Goal: Obtain resource: Obtain resource

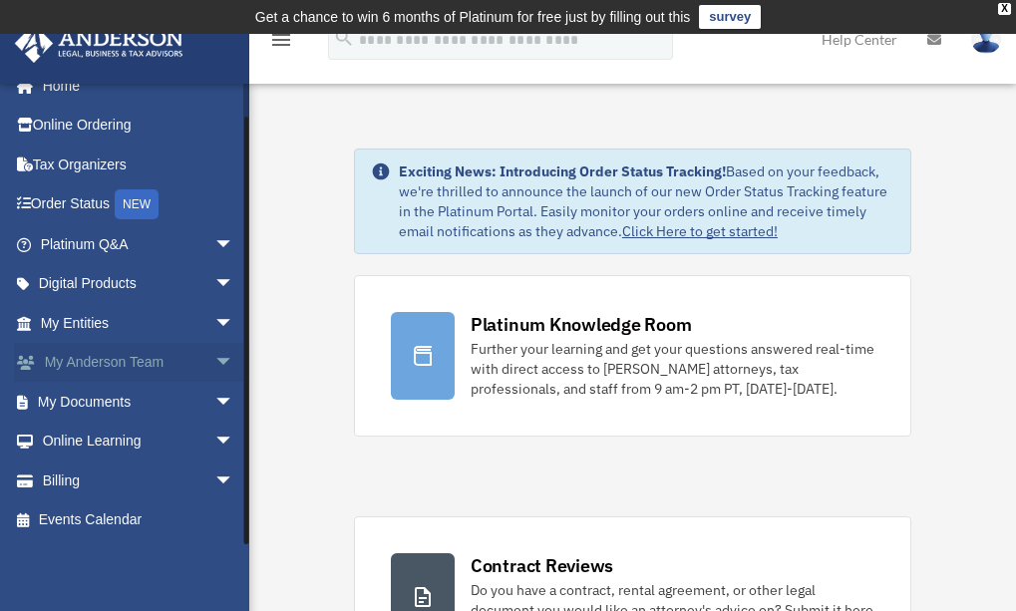
scroll to position [100, 0]
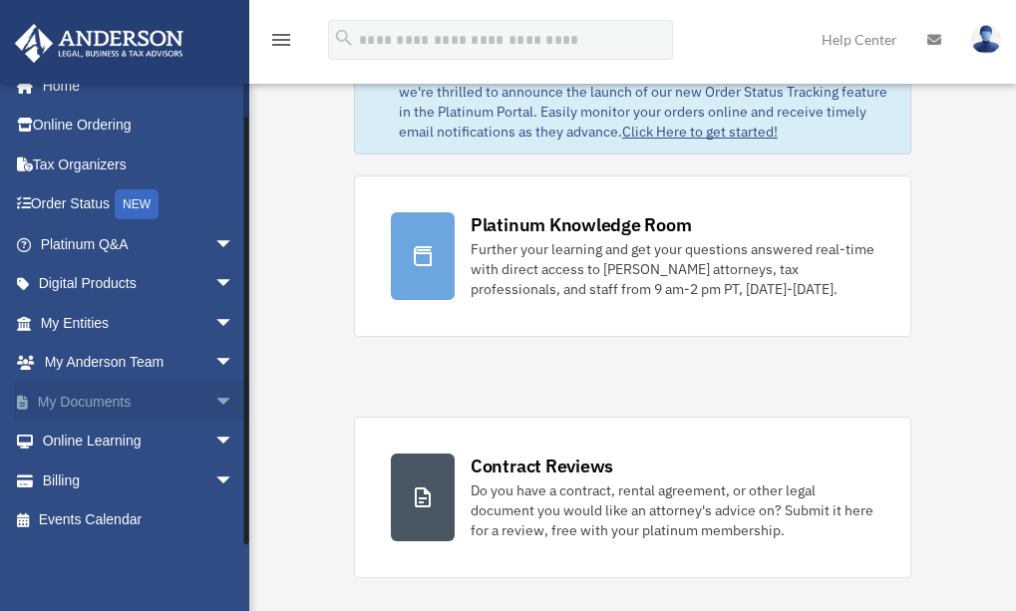
click at [214, 408] on span "arrow_drop_down" at bounding box center [234, 402] width 40 height 41
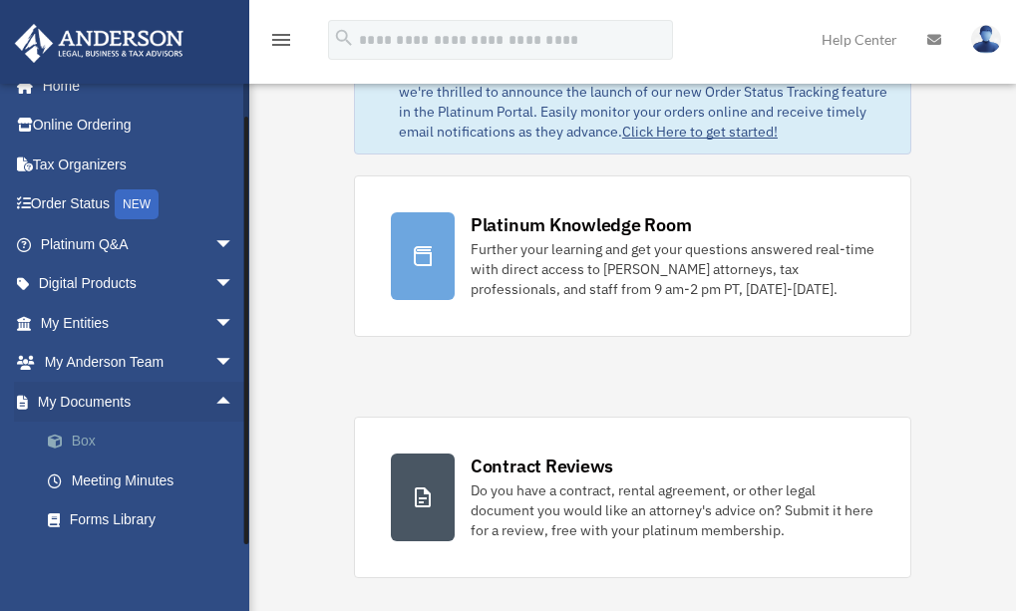
click at [105, 433] on link "Box" at bounding box center [146, 442] width 236 height 40
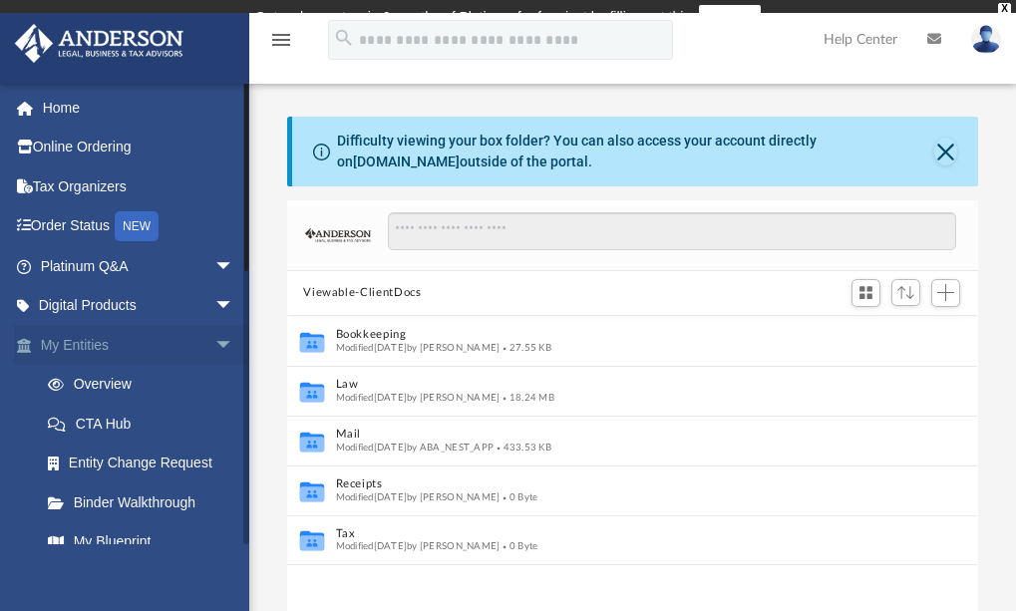
click at [214, 342] on span "arrow_drop_down" at bounding box center [234, 345] width 40 height 41
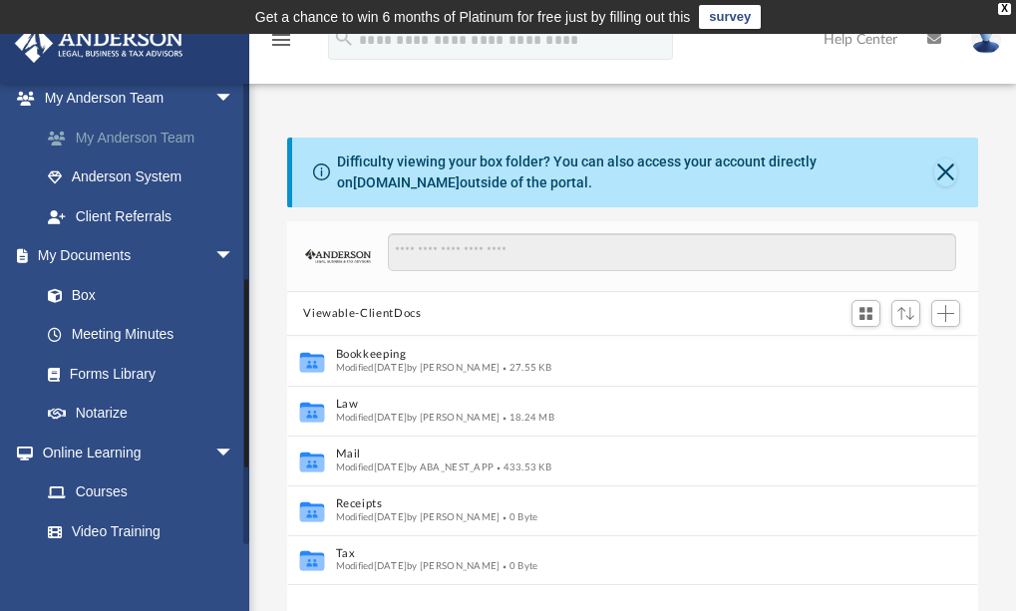
scroll to position [299, 0]
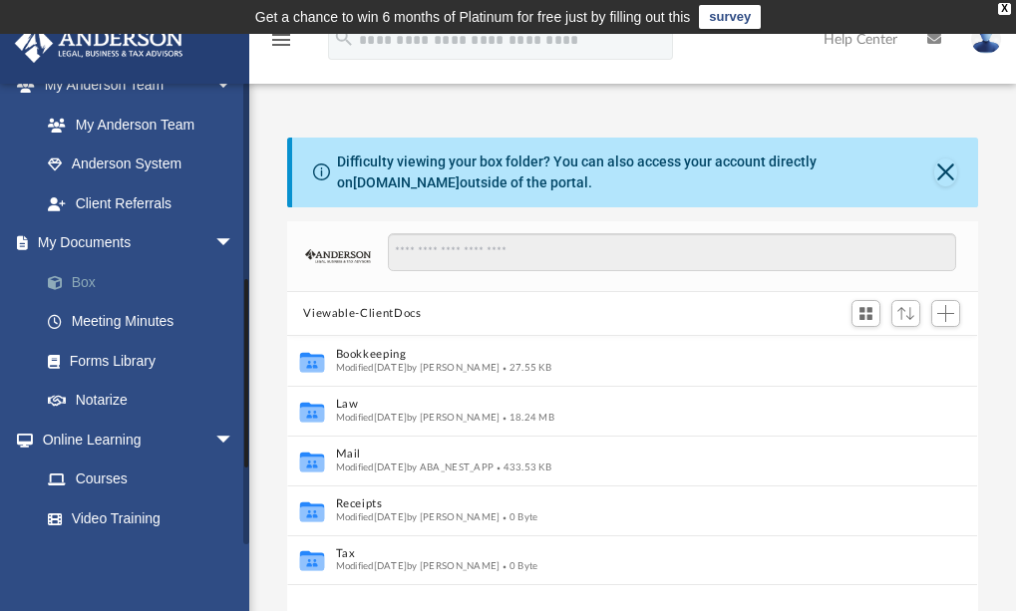
click at [96, 281] on link "Box" at bounding box center [146, 282] width 236 height 40
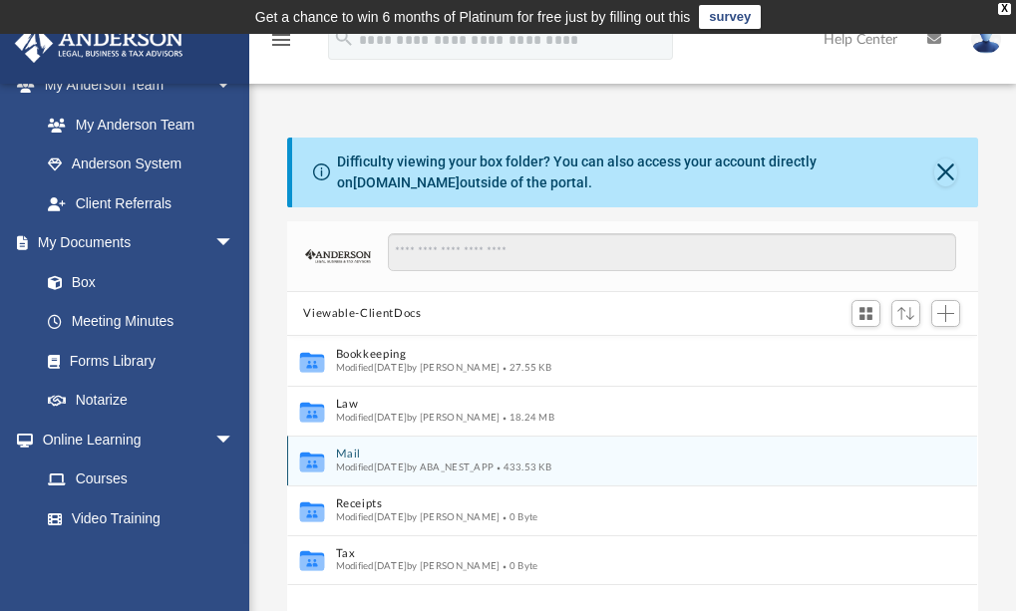
scroll to position [199, 0]
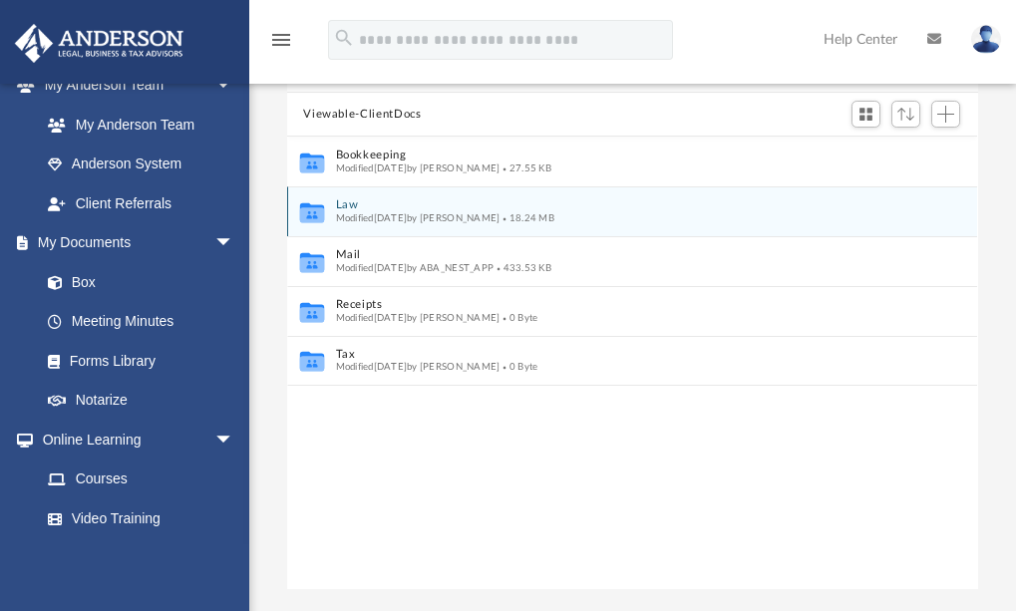
click at [333, 216] on div "Collaborated Folder Law Modified Tue Sep 23 2025 by Laura Hundley 18.24 MB" at bounding box center [632, 211] width 690 height 50
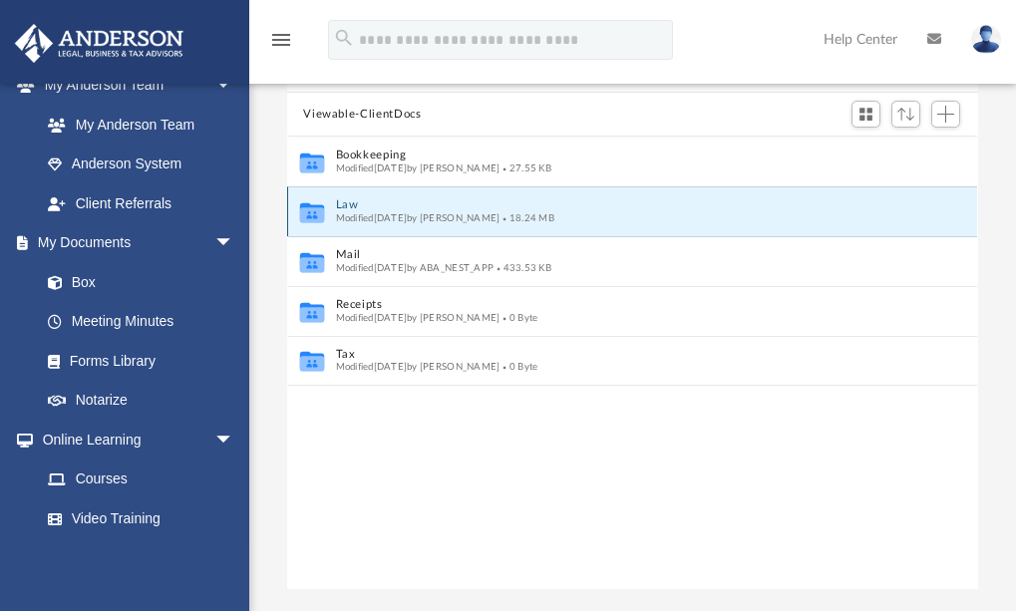
click at [333, 216] on div "Collaborated Folder Law Modified Tue Sep 23 2025 by Laura Hundley 18.24 MB" at bounding box center [632, 211] width 690 height 50
click at [322, 213] on icon "grid" at bounding box center [312, 214] width 24 height 15
click at [308, 216] on icon "grid" at bounding box center [312, 212] width 24 height 20
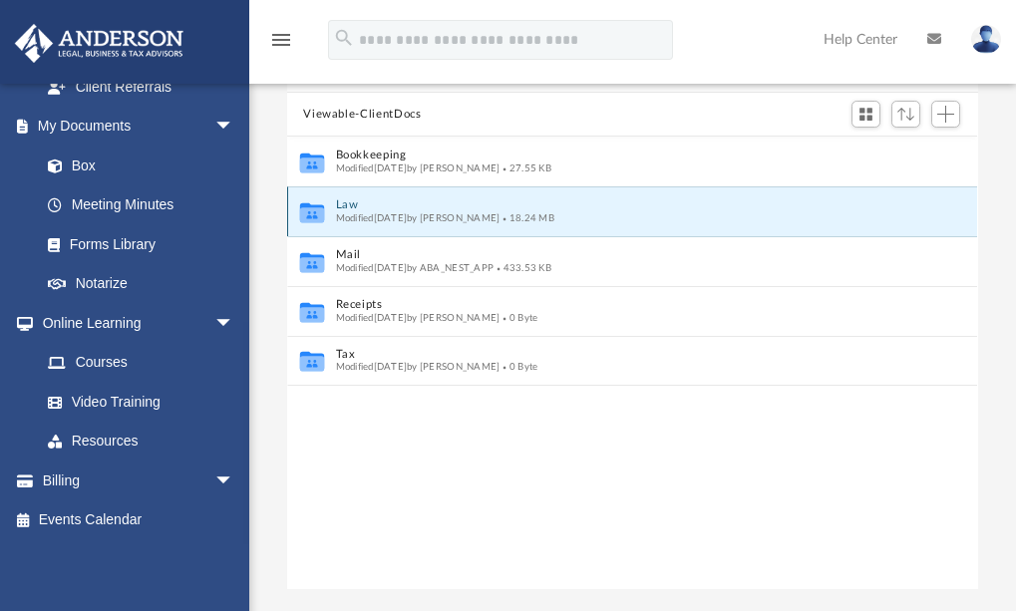
click at [318, 205] on icon "grid" at bounding box center [312, 212] width 24 height 20
click at [379, 474] on div "Collaborated Folder Bookkeeping Modified Tue Sep 23 2025 by Tiffany Gil Acosta …" at bounding box center [632, 363] width 690 height 453
click at [324, 216] on icon "Collaborated Folder" at bounding box center [312, 212] width 30 height 32
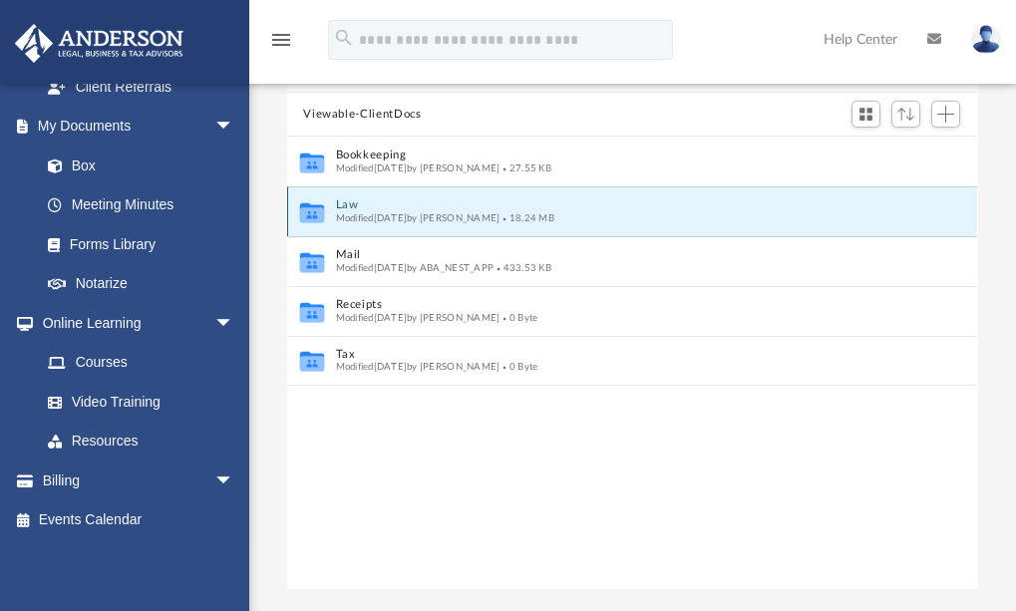
click at [316, 218] on icon "grid" at bounding box center [312, 212] width 24 height 20
click at [650, 512] on div "Collaborated Folder Bookkeeping Modified Tue Sep 23 2025 by Tiffany Gil Acosta …" at bounding box center [632, 363] width 690 height 453
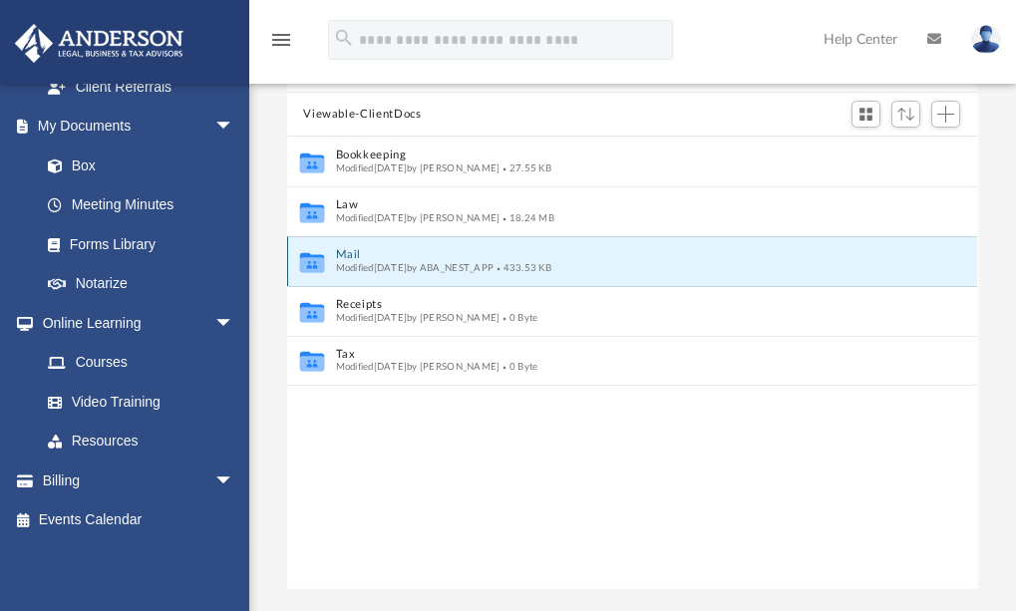
click at [797, 259] on button "Mail" at bounding box center [619, 255] width 566 height 13
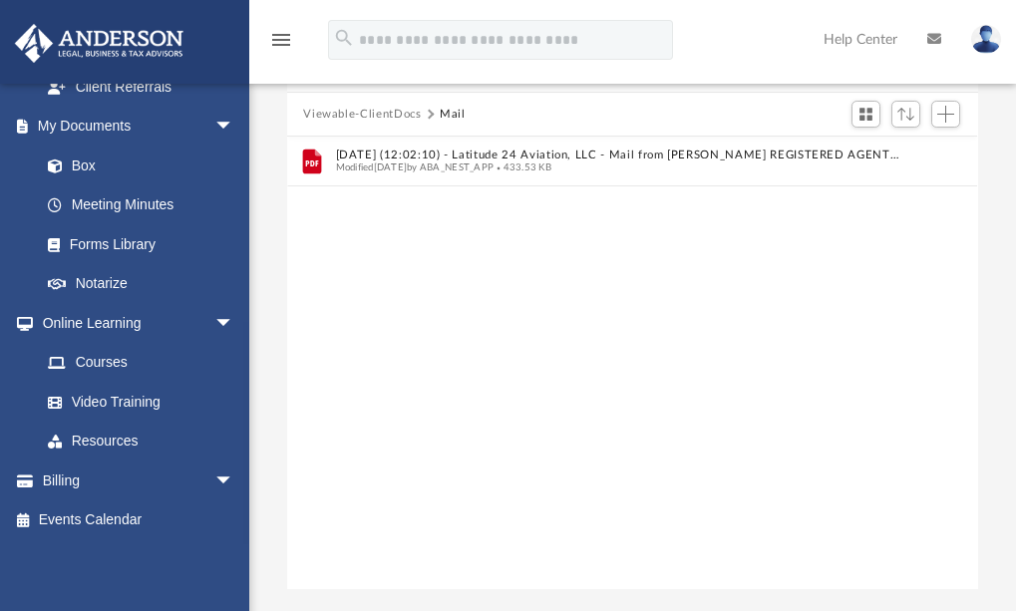
click at [563, 208] on div "File 2025.05.28 (12:02:10) - Latitude 24 Aviation, LLC - Mail from ANDERSON REG…" at bounding box center [632, 363] width 690 height 453
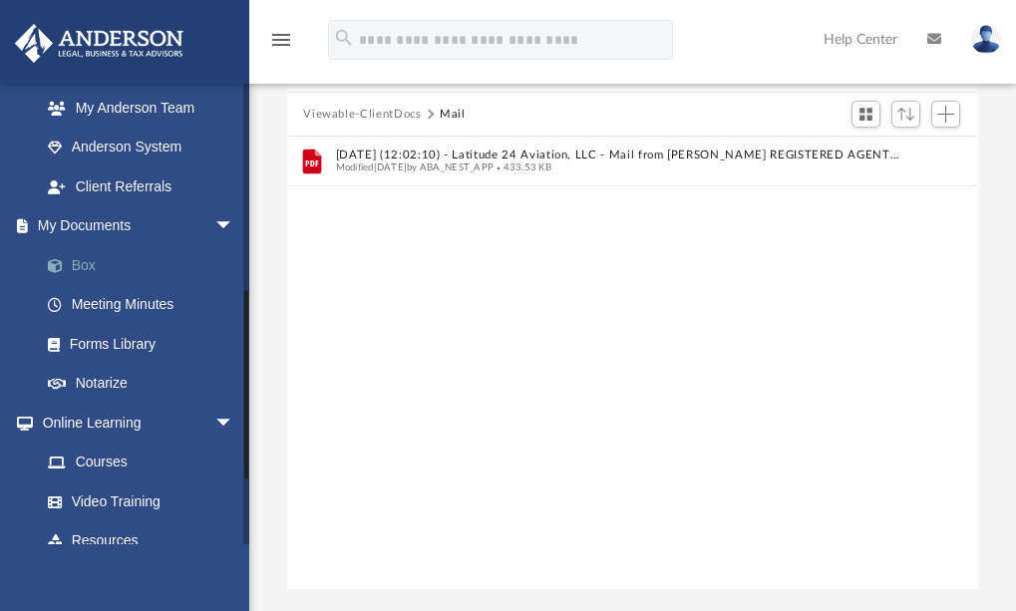
click at [88, 263] on link "Box" at bounding box center [146, 265] width 236 height 40
click at [96, 271] on link "Box" at bounding box center [146, 265] width 236 height 40
click at [69, 261] on span at bounding box center [65, 266] width 13 height 14
click at [75, 260] on link "Box" at bounding box center [146, 265] width 236 height 40
click at [93, 267] on link "Box" at bounding box center [146, 265] width 236 height 40
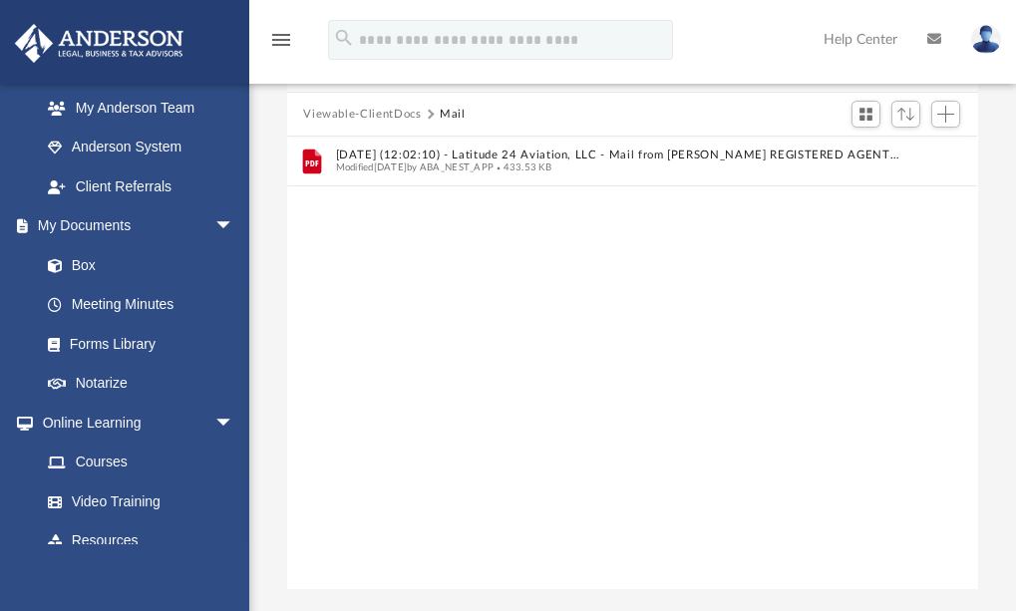
click at [392, 114] on button "Viewable-ClientDocs" at bounding box center [362, 115] width 118 height 18
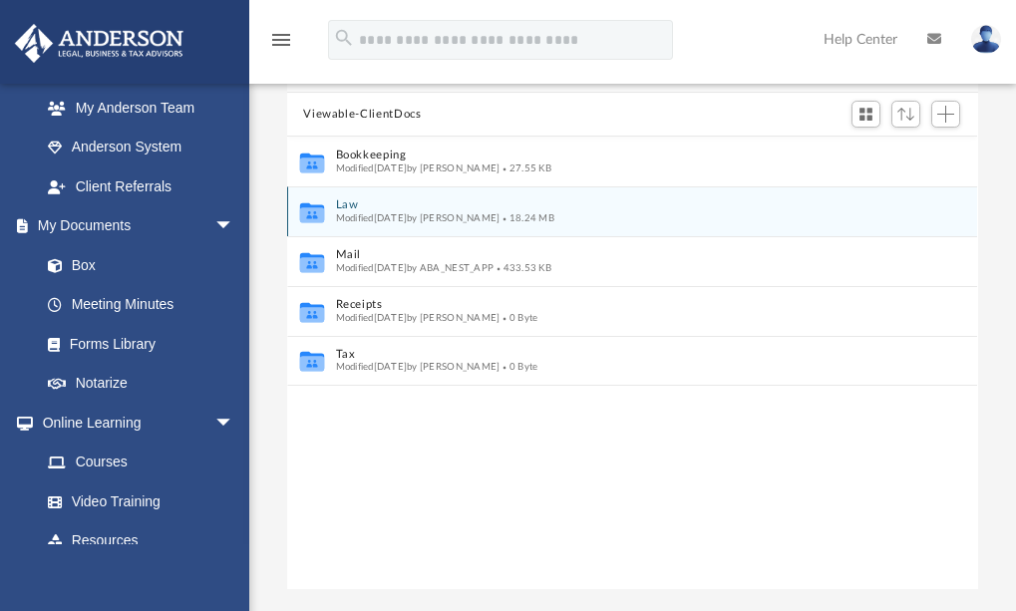
click at [429, 210] on button "Law" at bounding box center [619, 205] width 566 height 13
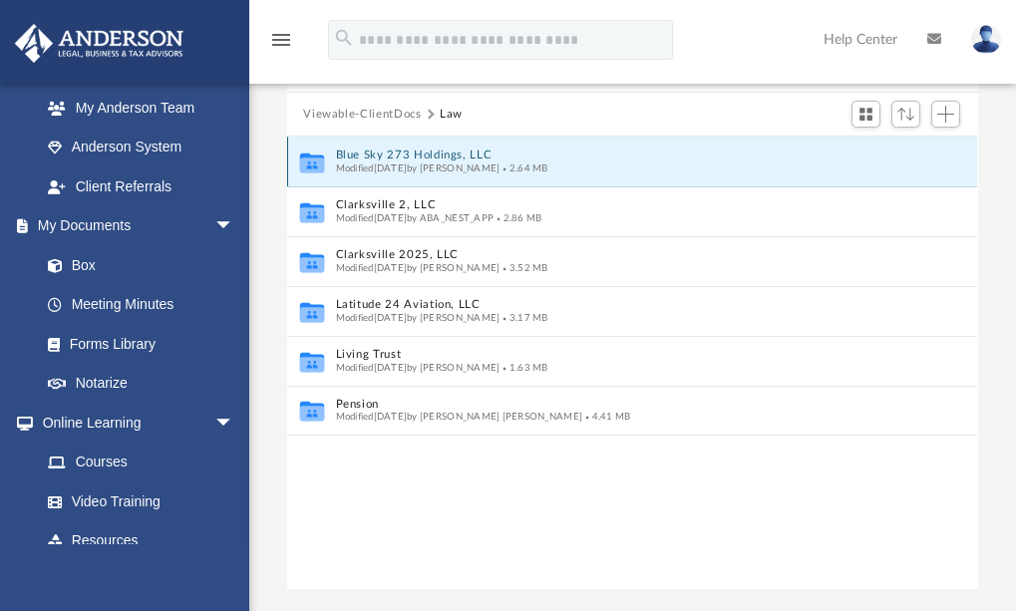
click at [487, 155] on button "Blue Sky 273 Holdings, LLC" at bounding box center [619, 156] width 566 height 13
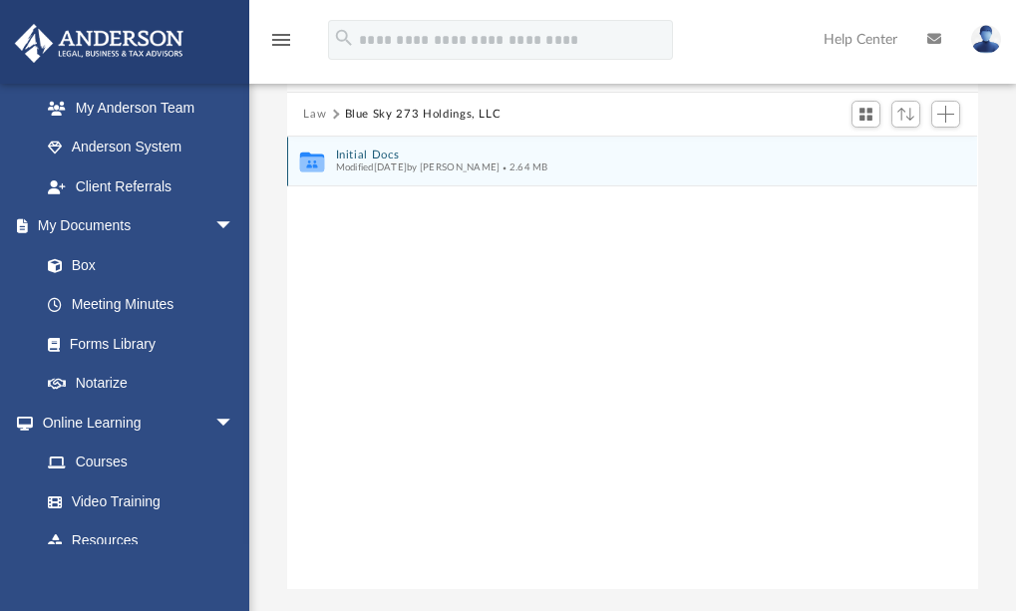
click at [354, 157] on button "Initial Docs" at bounding box center [619, 155] width 566 height 13
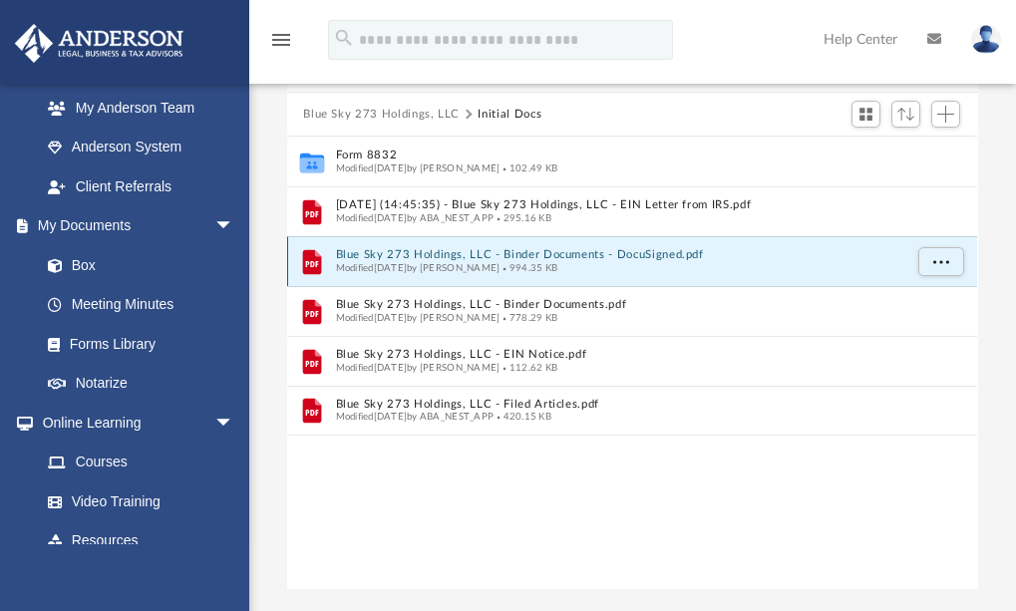
click at [466, 253] on button "Blue Sky 273 Holdings, LLC - Binder Documents - DocuSigned.pdf" at bounding box center [619, 255] width 566 height 13
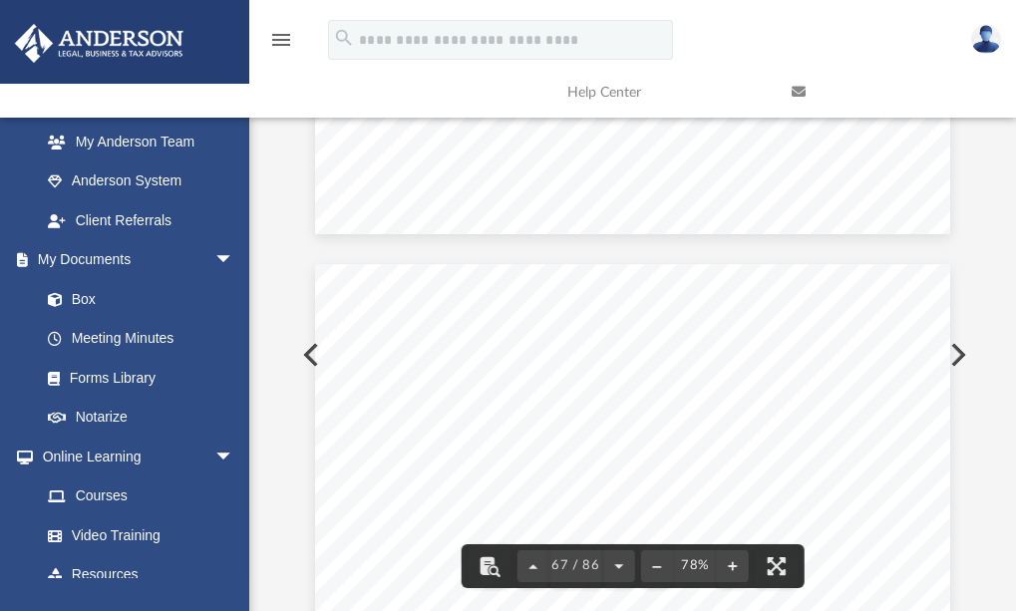
scroll to position [56027, 0]
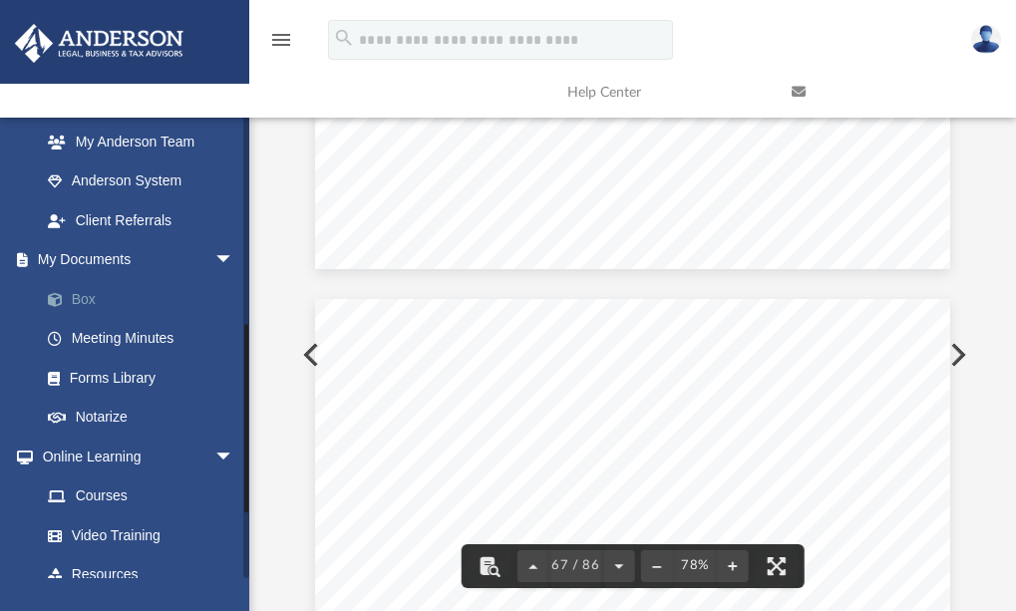
click at [66, 291] on link "Box" at bounding box center [146, 299] width 236 height 40
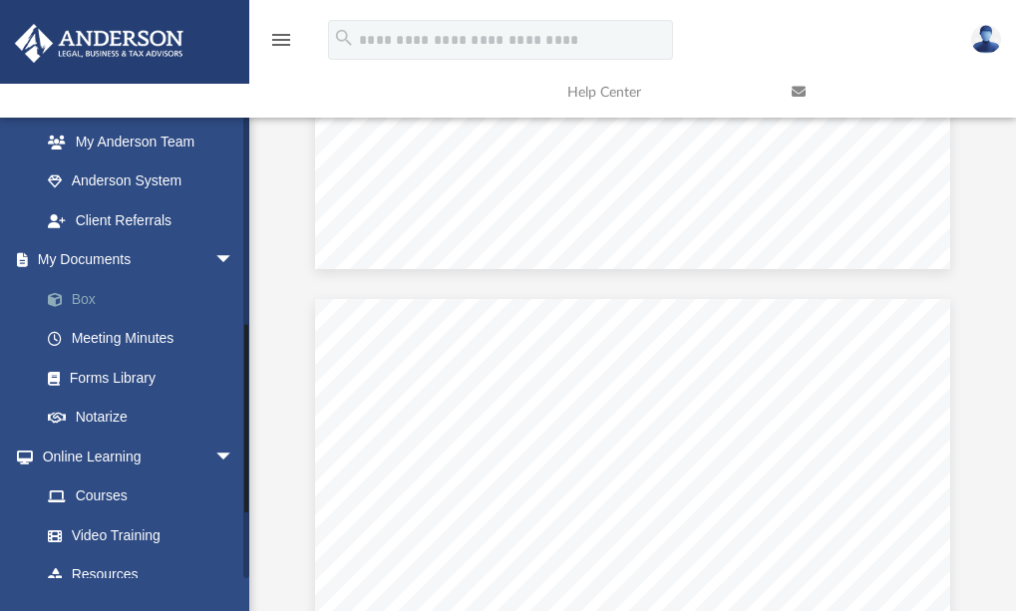
click at [88, 304] on link "Box" at bounding box center [146, 299] width 236 height 40
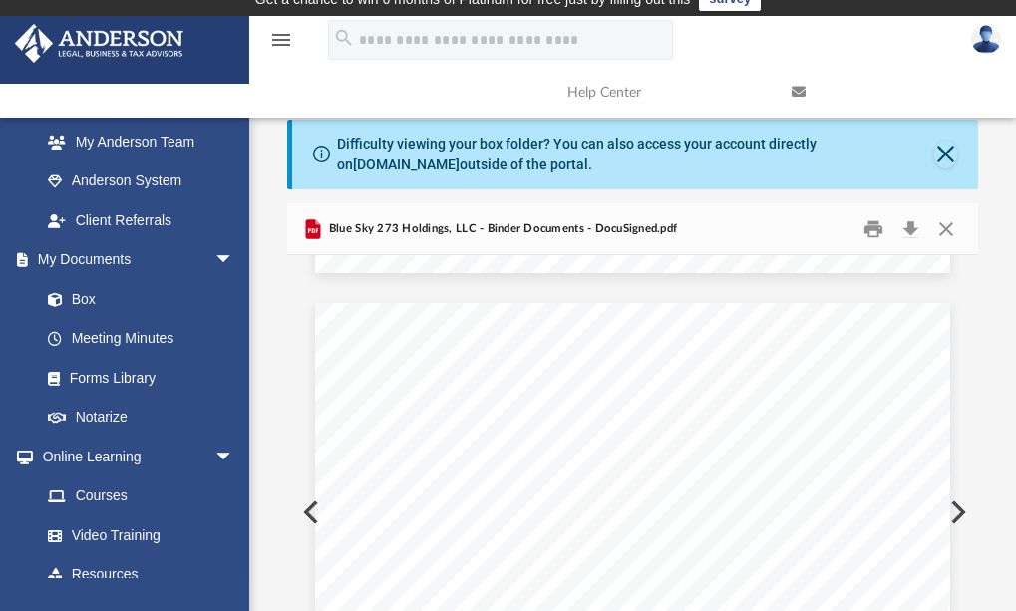
scroll to position [0, 0]
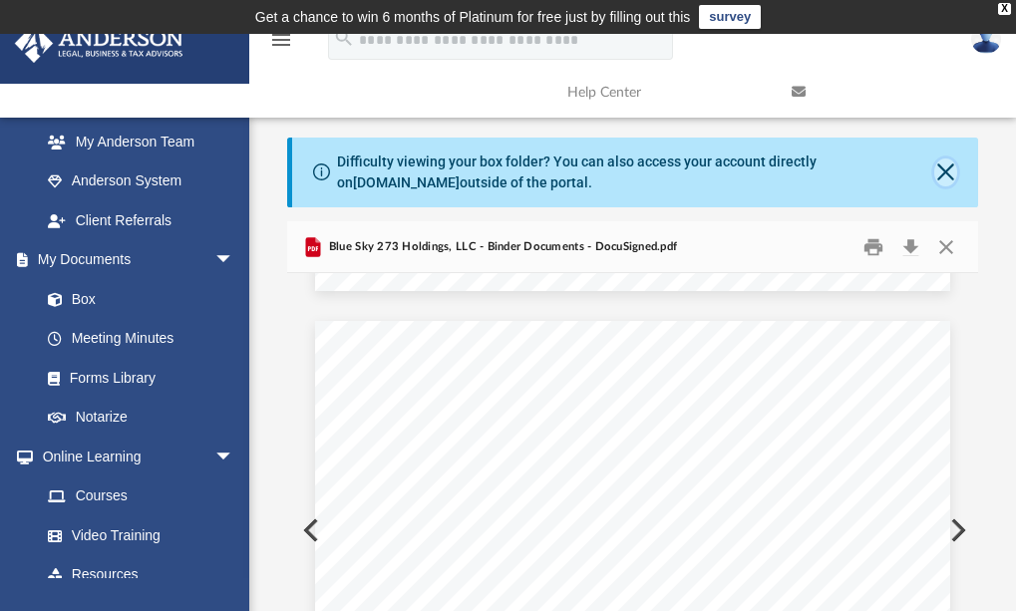
click at [943, 161] on button "Close" at bounding box center [945, 173] width 23 height 28
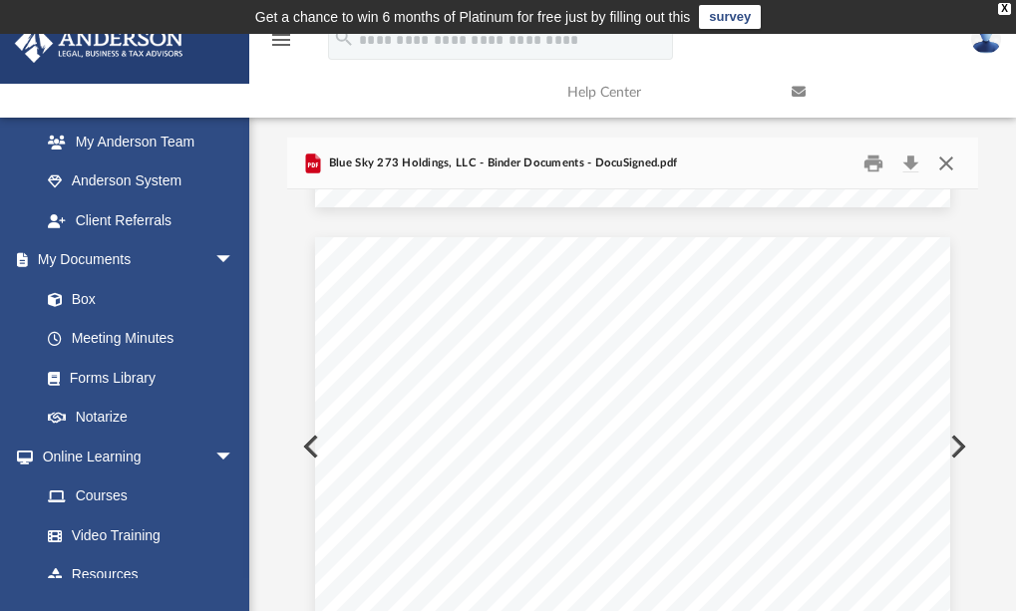
click at [957, 158] on button "Close" at bounding box center [946, 163] width 36 height 31
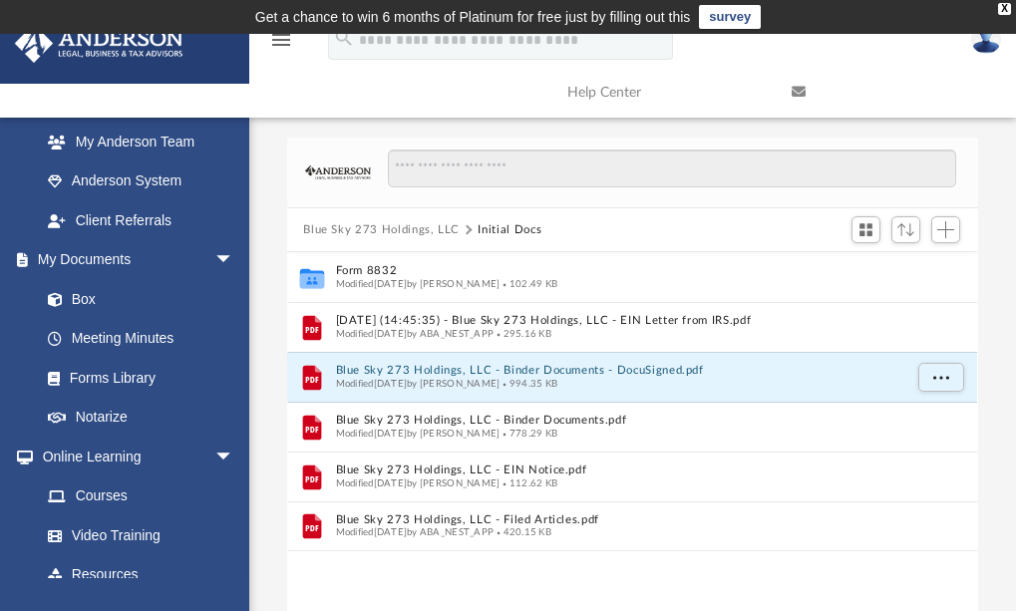
click at [355, 224] on button "Blue Sky 273 Holdings, LLC" at bounding box center [381, 230] width 157 height 18
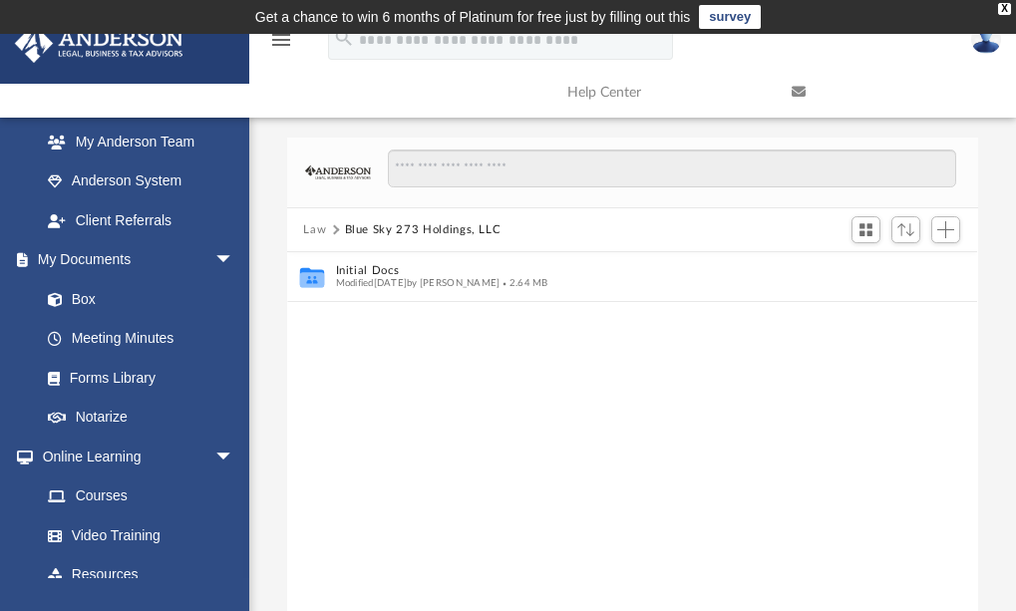
click at [317, 231] on button "Law" at bounding box center [314, 230] width 23 height 18
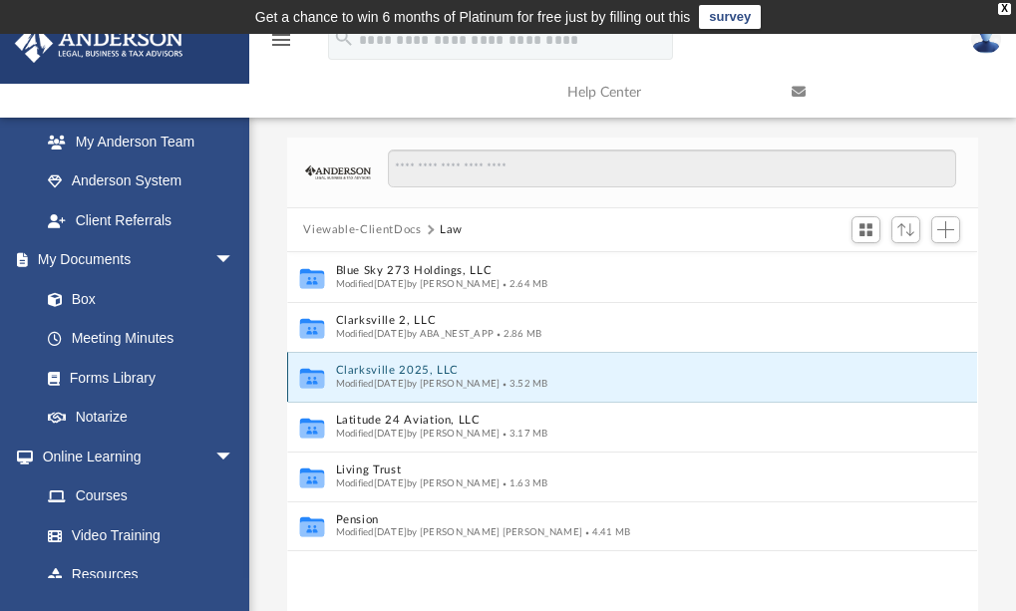
click at [414, 365] on button "Clarksville 2025, LLC" at bounding box center [619, 371] width 566 height 13
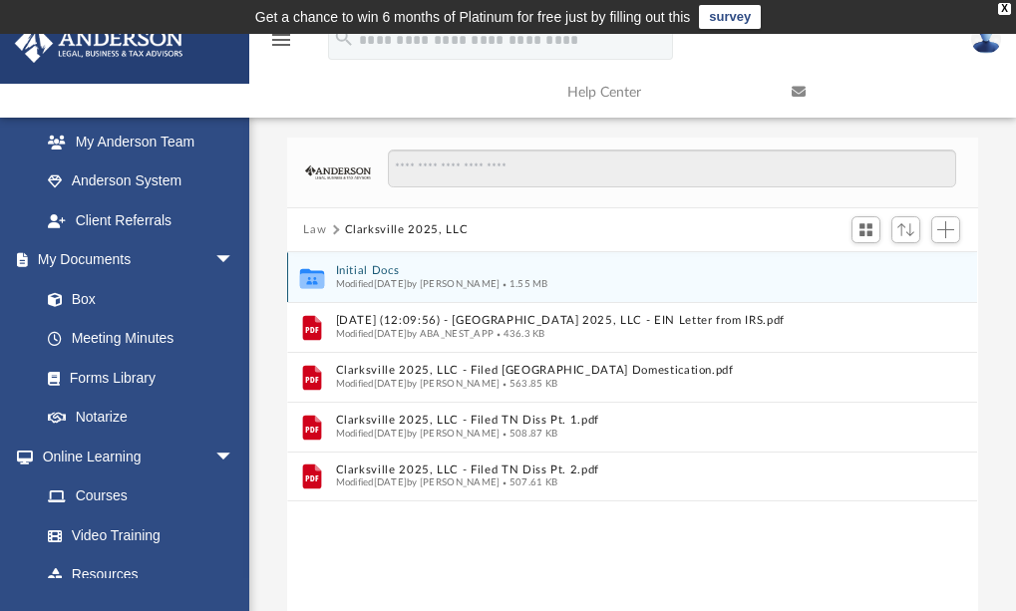
click at [380, 274] on button "Initial Docs" at bounding box center [619, 271] width 566 height 13
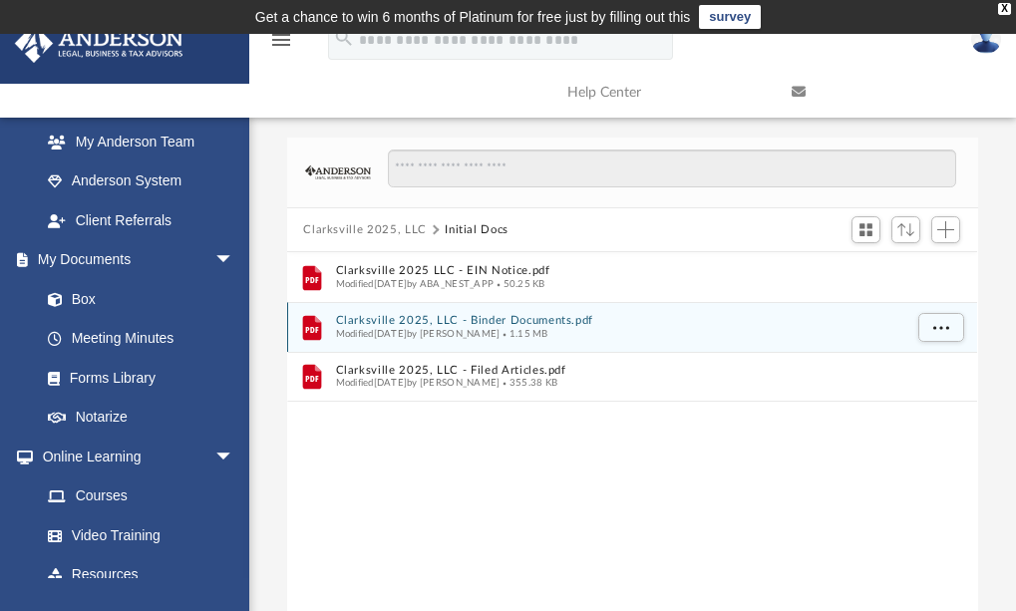
click at [409, 324] on button "Clarksville 2025, LLC - Binder Documents.pdf" at bounding box center [619, 321] width 566 height 13
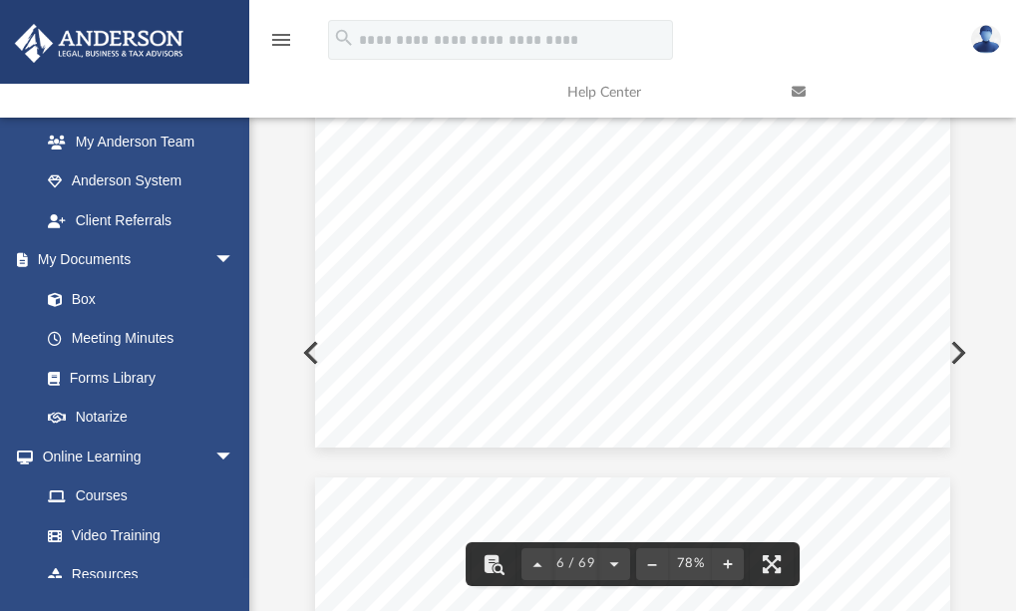
scroll to position [4836, 0]
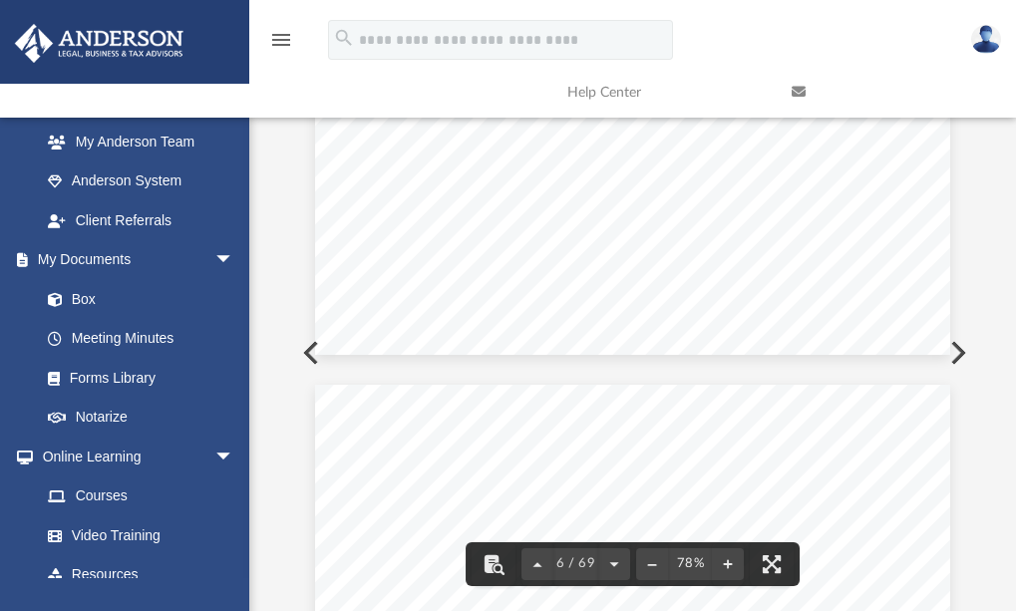
click at [973, 506] on div "Scroll to top vertical_align_top" at bounding box center [960, 506] width 42 height 42
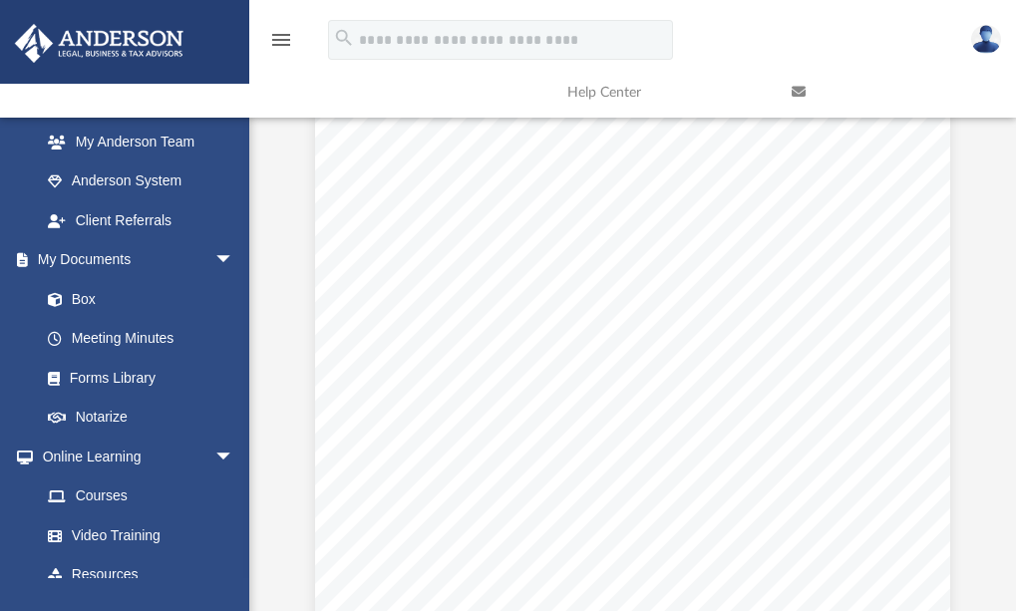
scroll to position [13003, 0]
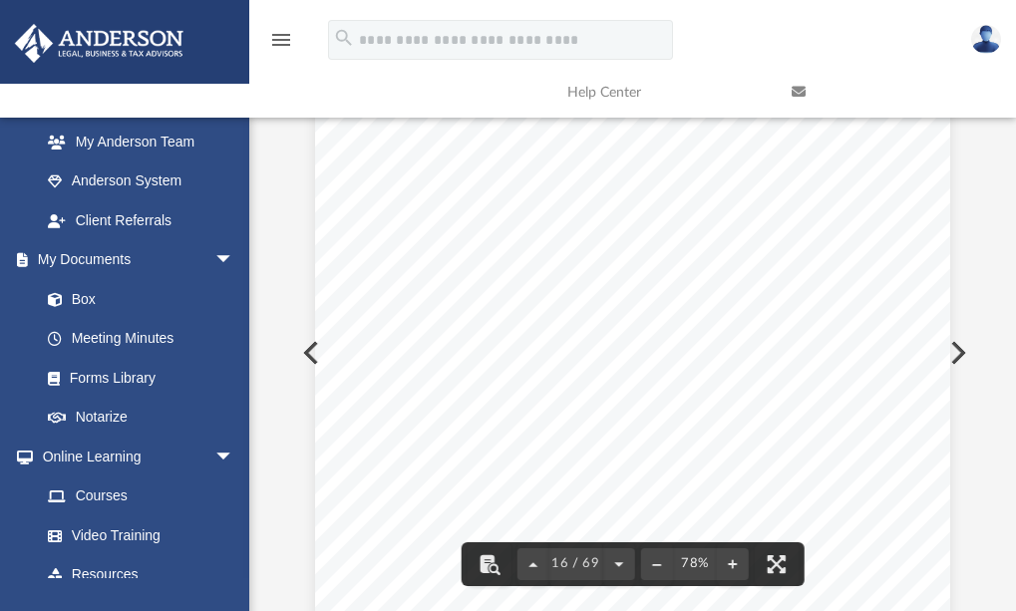
click at [970, 337] on button "Preview" at bounding box center [956, 353] width 44 height 56
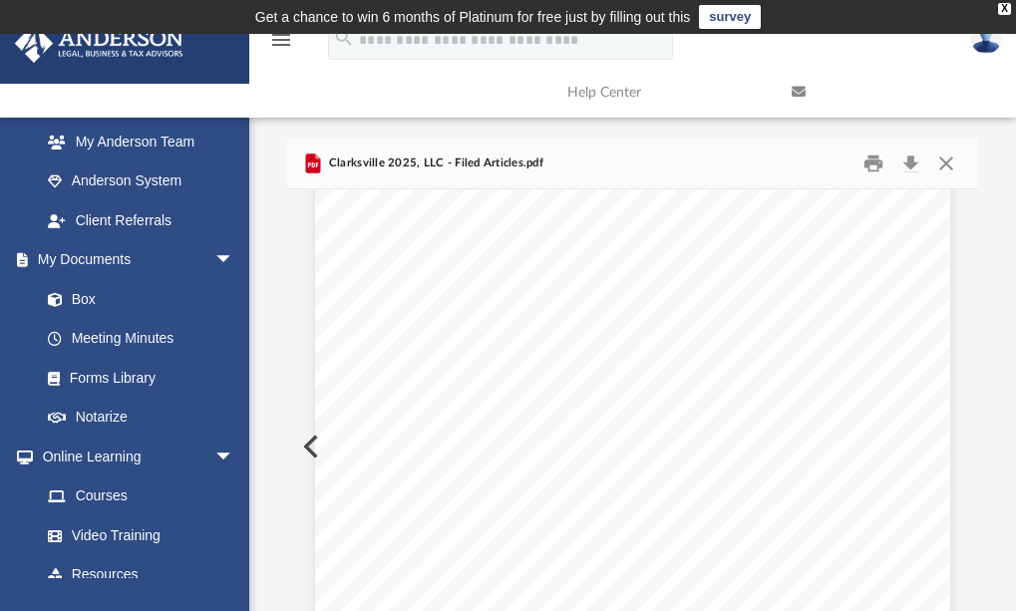
scroll to position [0, 0]
click at [944, 160] on button "Close" at bounding box center [946, 163] width 36 height 31
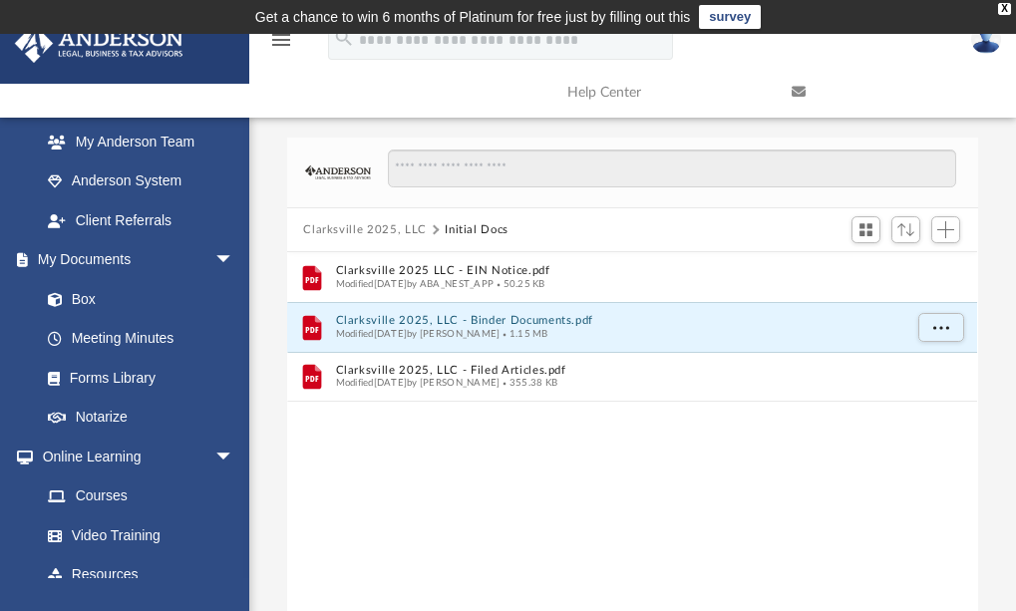
click at [380, 224] on button "Clarksville 2025, LLC" at bounding box center [365, 230] width 124 height 18
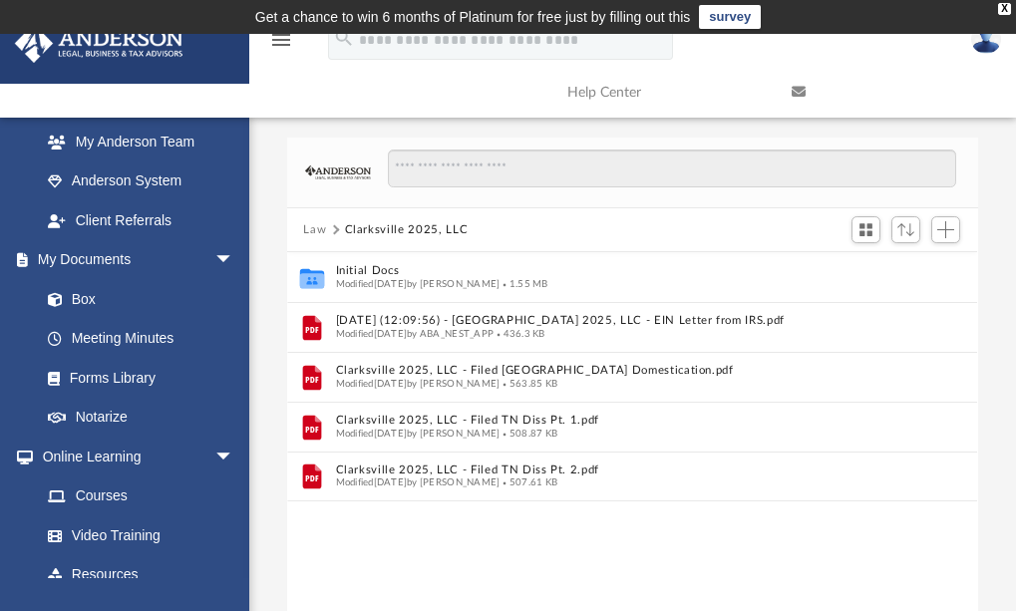
click at [309, 228] on button "Law" at bounding box center [314, 230] width 23 height 18
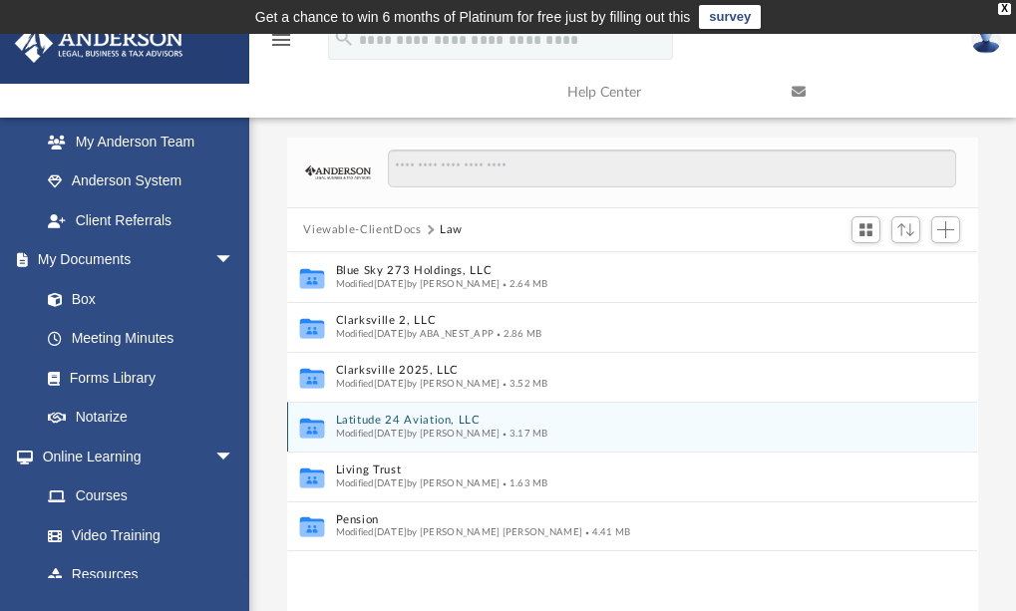
click at [405, 424] on button "Latitude 24 Aviation, LLC" at bounding box center [619, 421] width 566 height 13
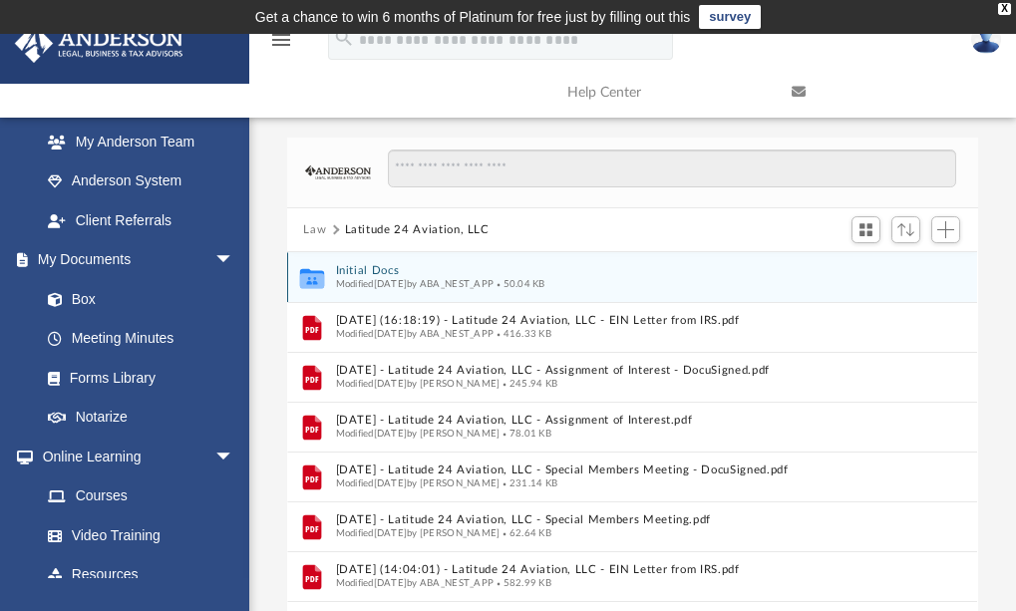
click at [381, 270] on button "Initial Docs" at bounding box center [611, 271] width 551 height 13
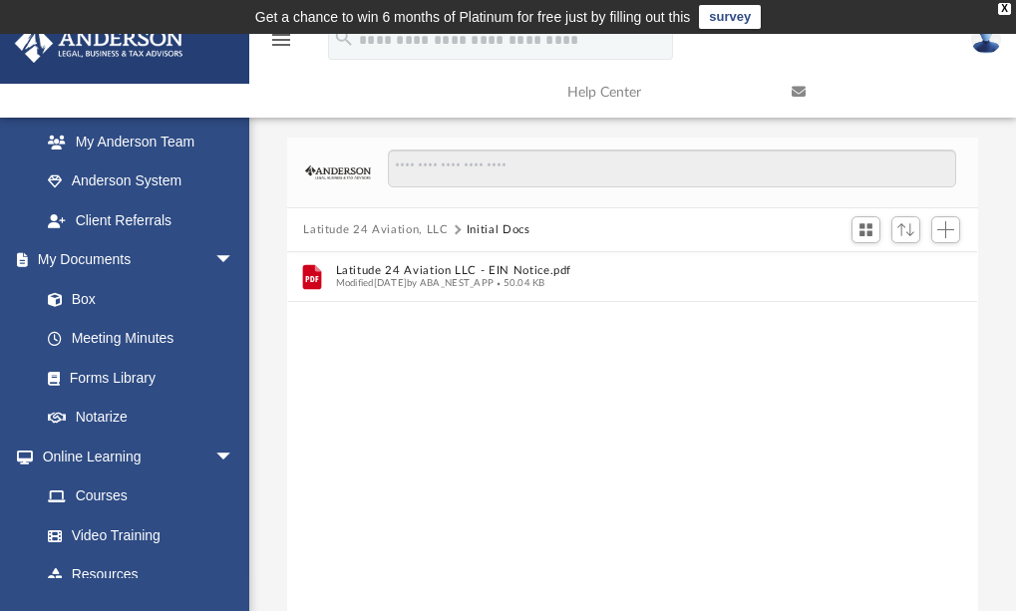
click at [337, 234] on button "Latitude 24 Aviation, LLC" at bounding box center [375, 230] width 145 height 18
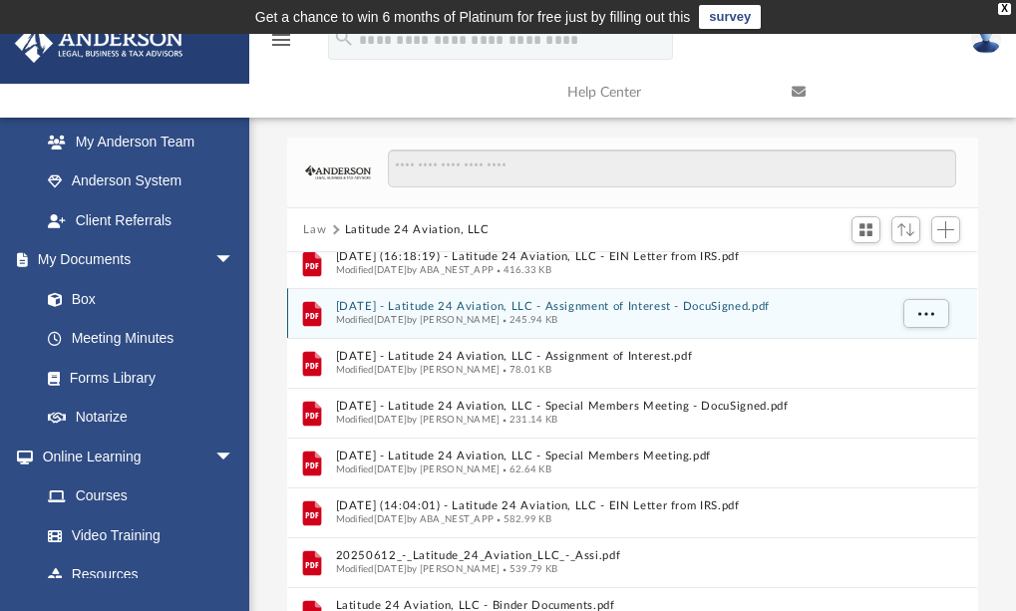
scroll to position [96, 0]
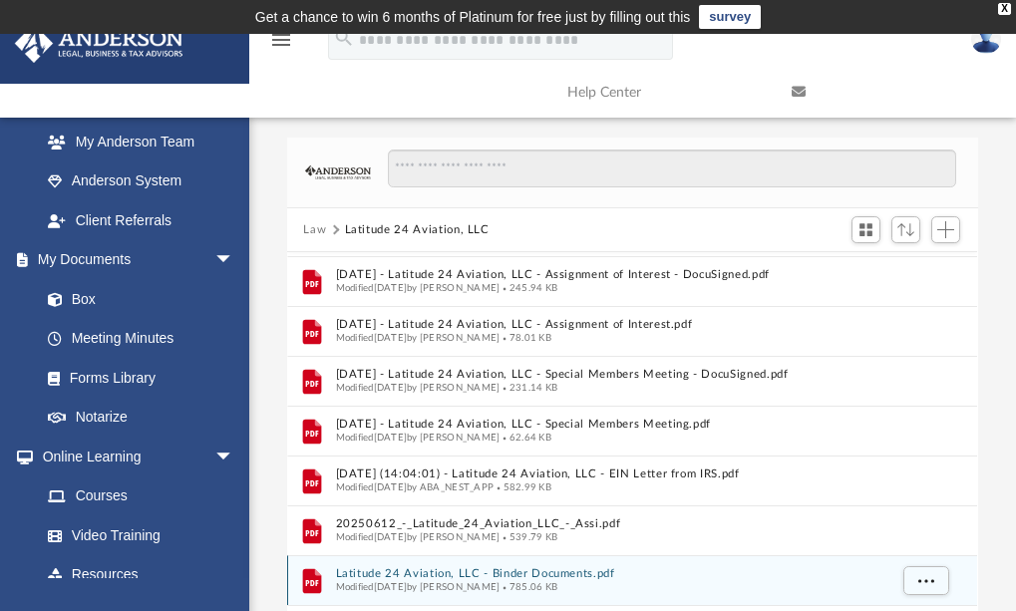
click at [535, 572] on button "Latitude 24 Aviation, LLC - Binder Documents.pdf" at bounding box center [611, 574] width 551 height 13
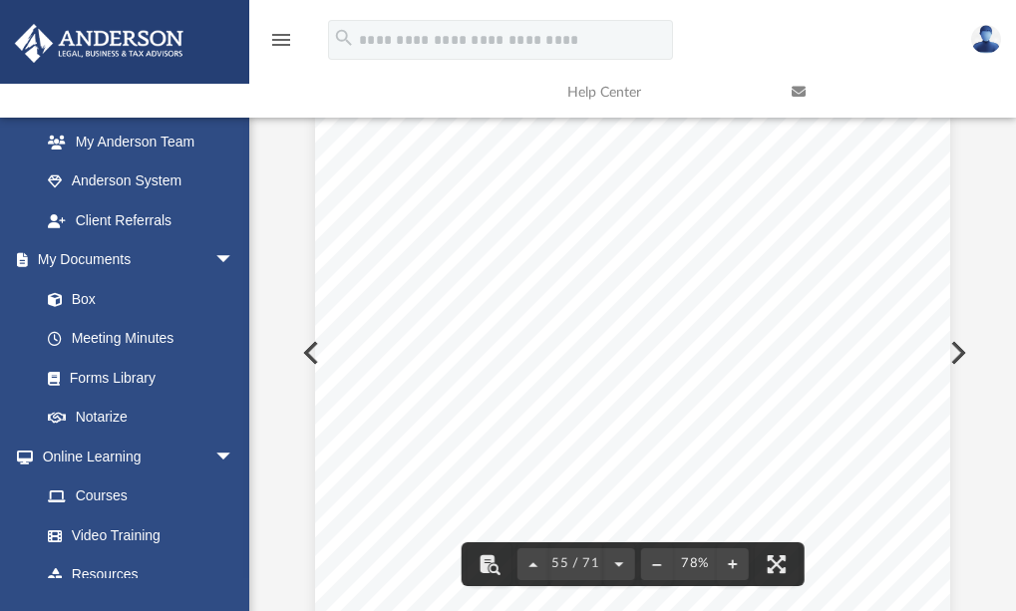
scroll to position [45990, 0]
click at [59, 294] on span at bounding box center [65, 300] width 13 height 14
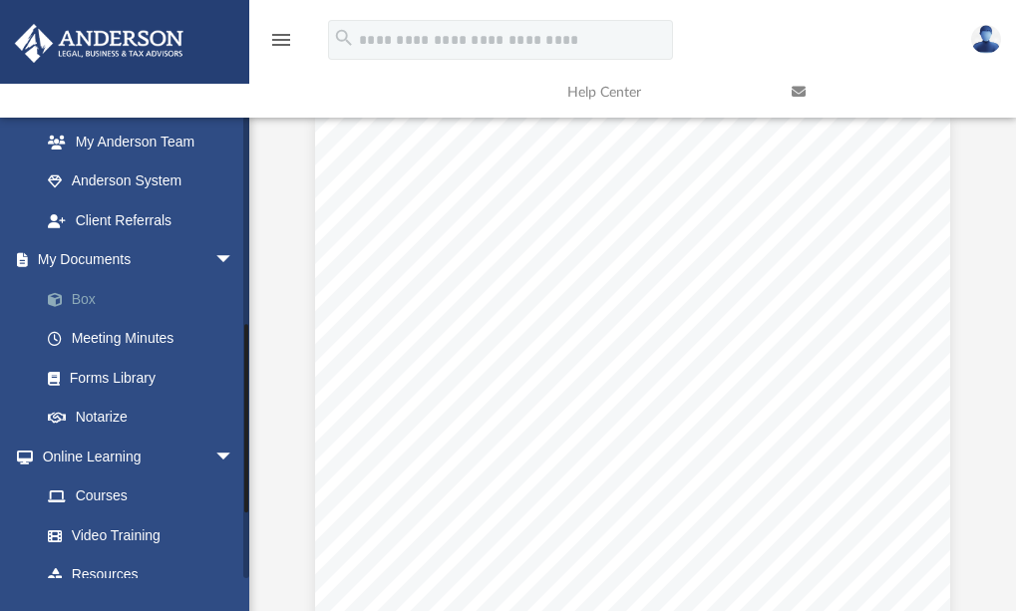
click at [93, 303] on link "Box" at bounding box center [146, 299] width 236 height 40
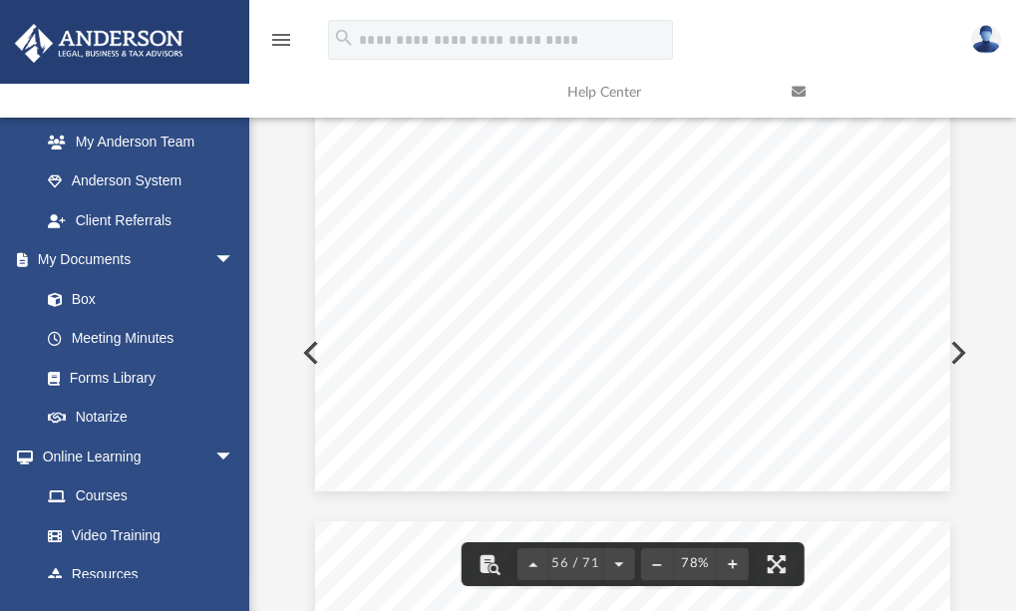
scroll to position [46788, 0]
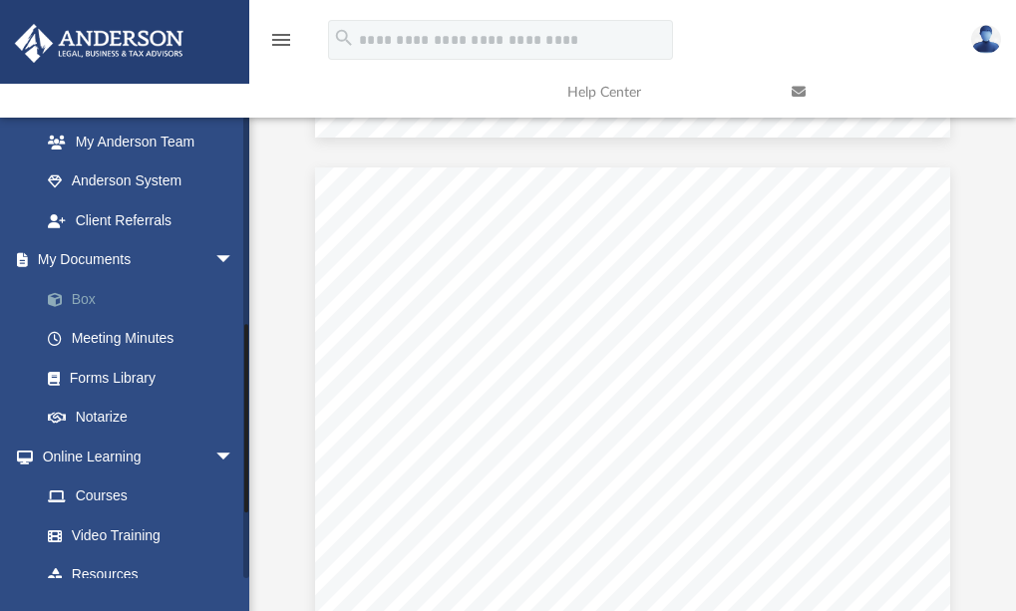
click at [94, 305] on link "Box" at bounding box center [146, 299] width 236 height 40
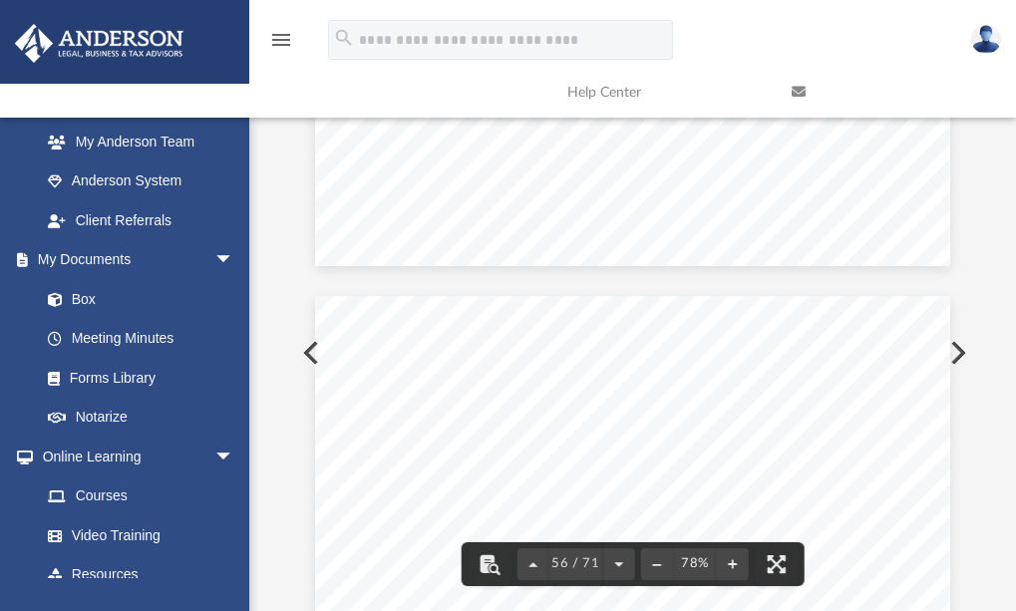
scroll to position [46489, 0]
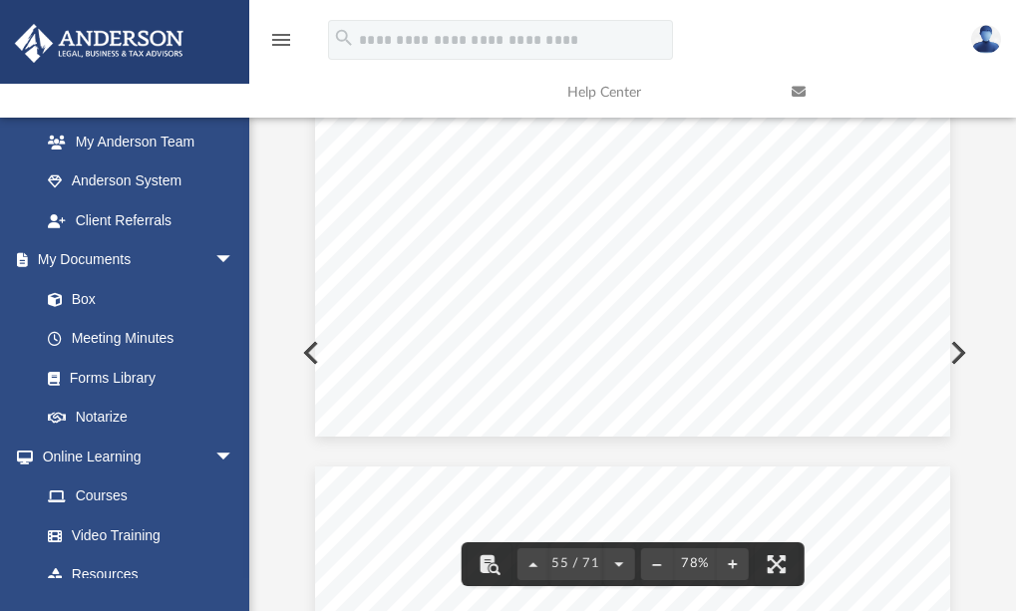
click at [974, 130] on link at bounding box center [889, 92] width 224 height 79
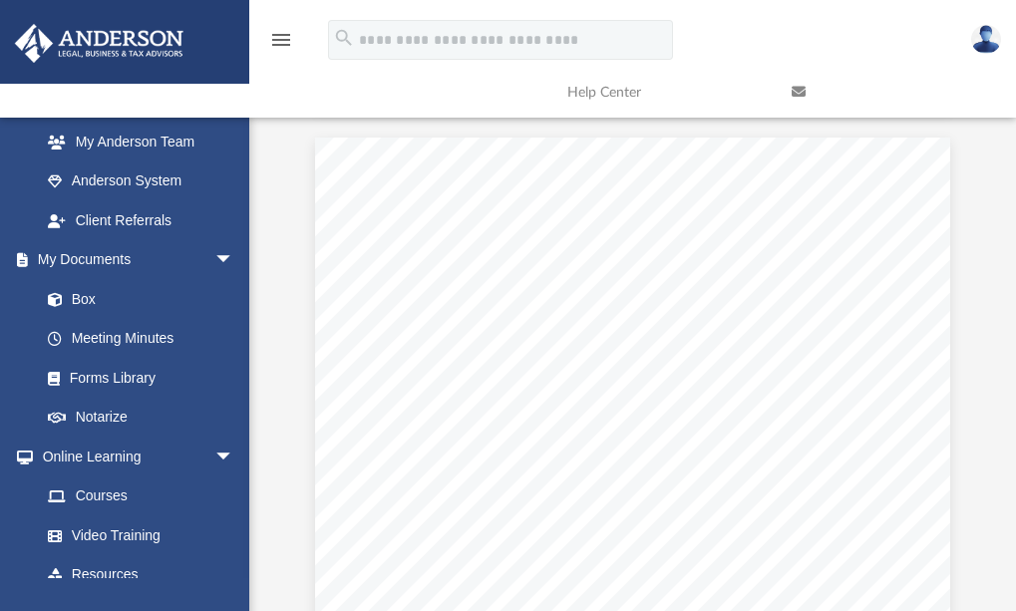
scroll to position [31172, 0]
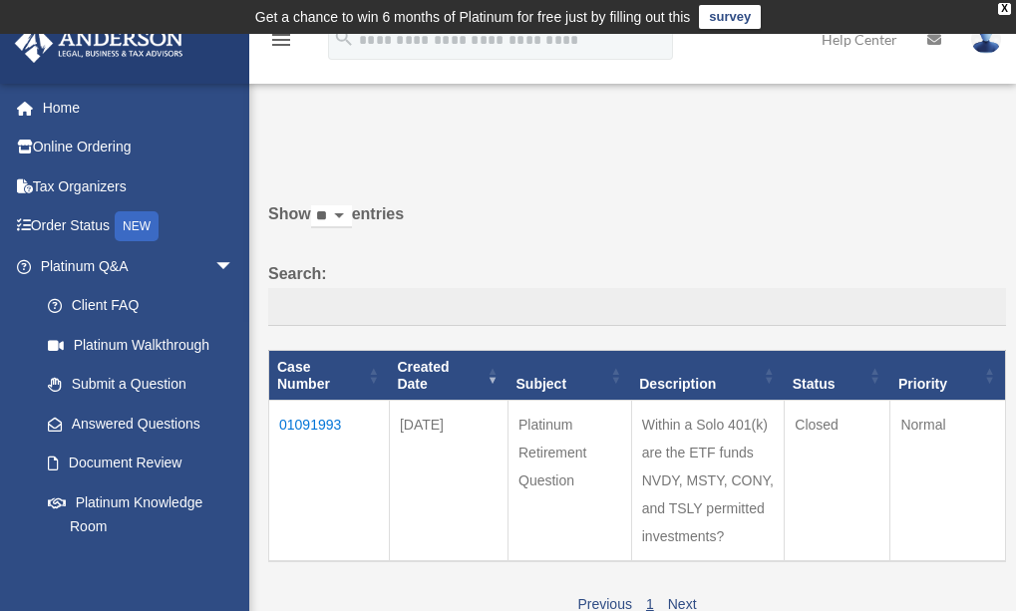
click at [970, 172] on div "Do you really want to log out? Yes No Show ** ** ** *** entries Search: Case Nu…" at bounding box center [630, 376] width 752 height 486
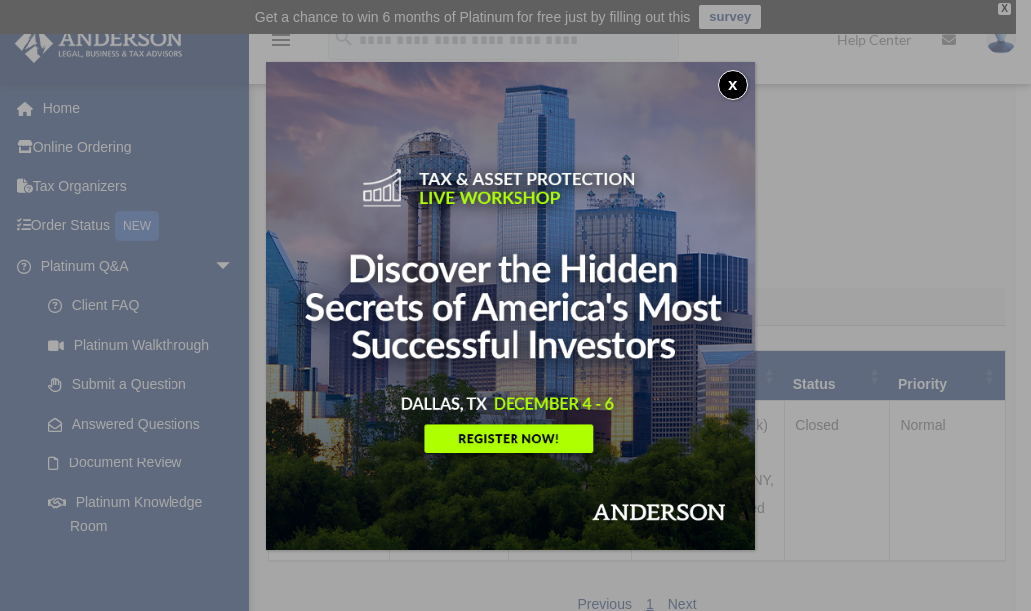
click at [744, 89] on button "x" at bounding box center [733, 85] width 30 height 30
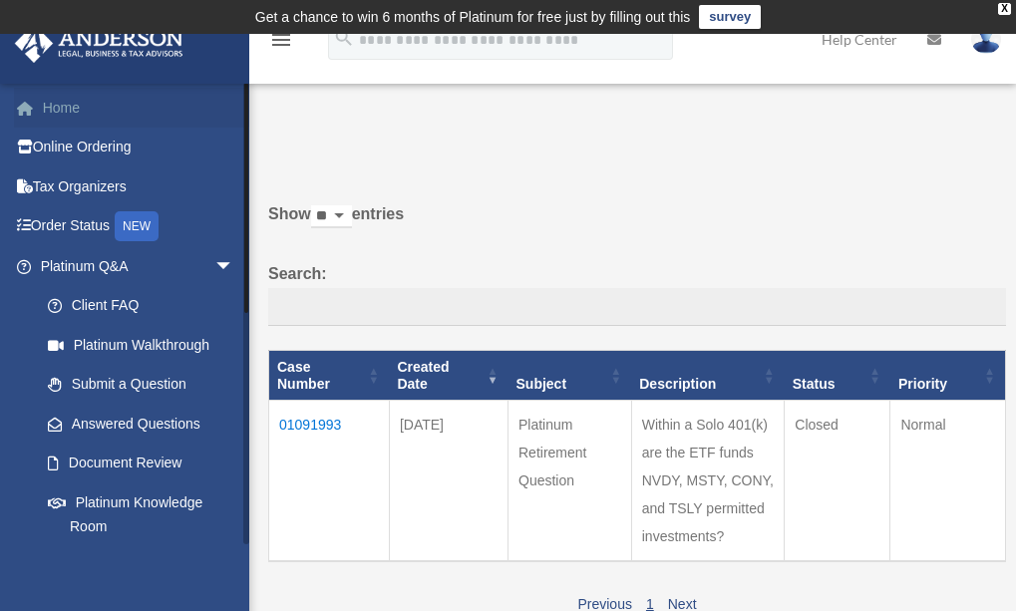
click at [68, 116] on link "Home" at bounding box center [139, 108] width 250 height 40
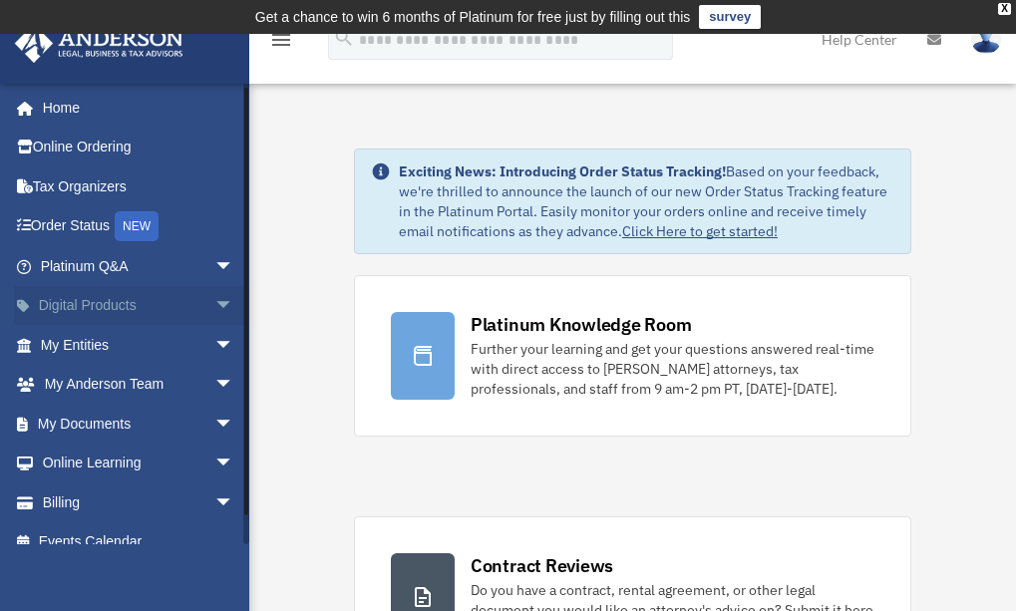
scroll to position [22, 0]
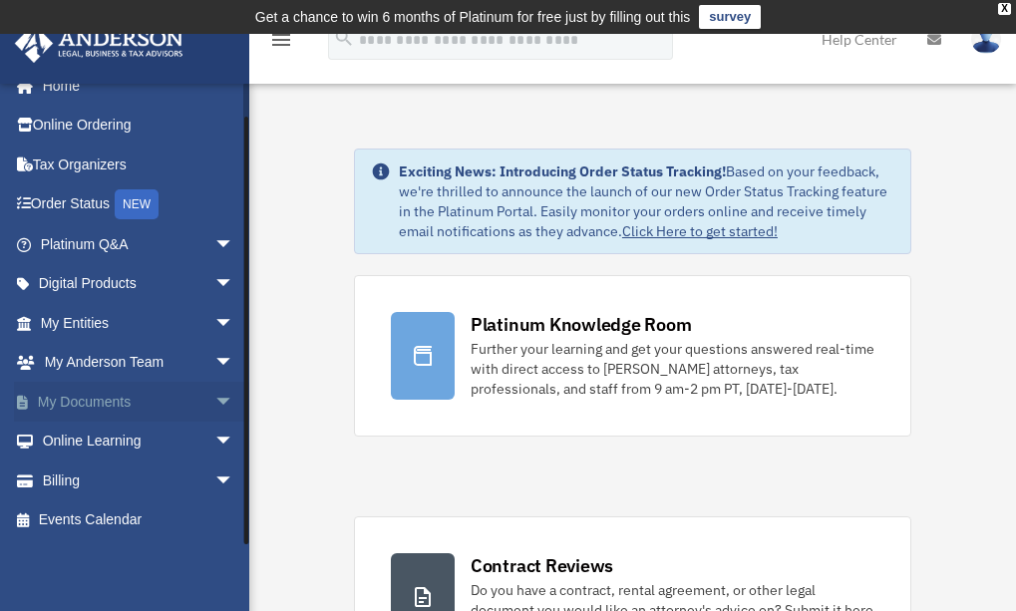
click at [214, 399] on span "arrow_drop_down" at bounding box center [234, 402] width 40 height 41
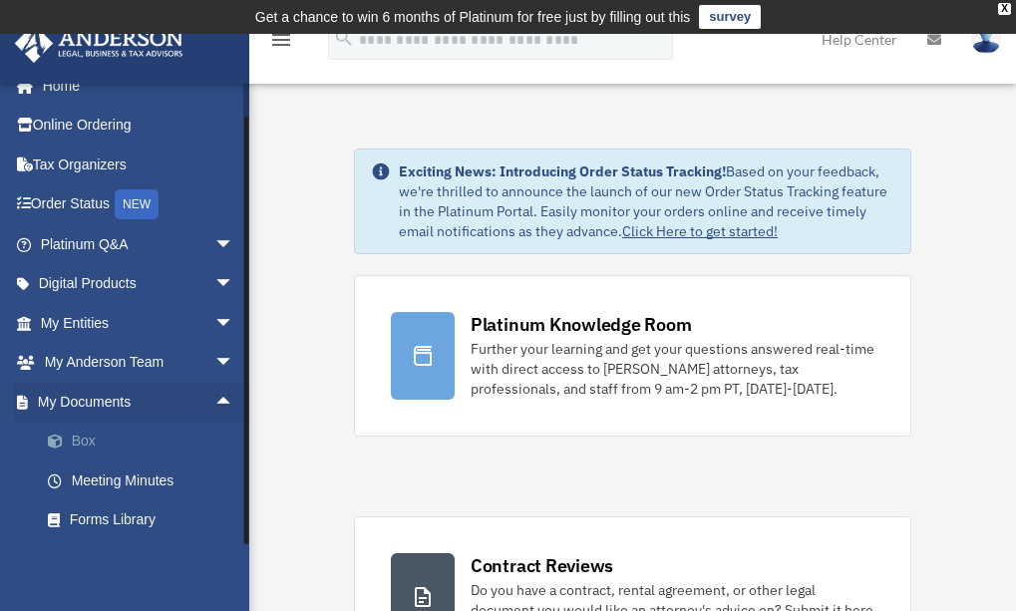
click at [94, 435] on link "Box" at bounding box center [146, 442] width 236 height 40
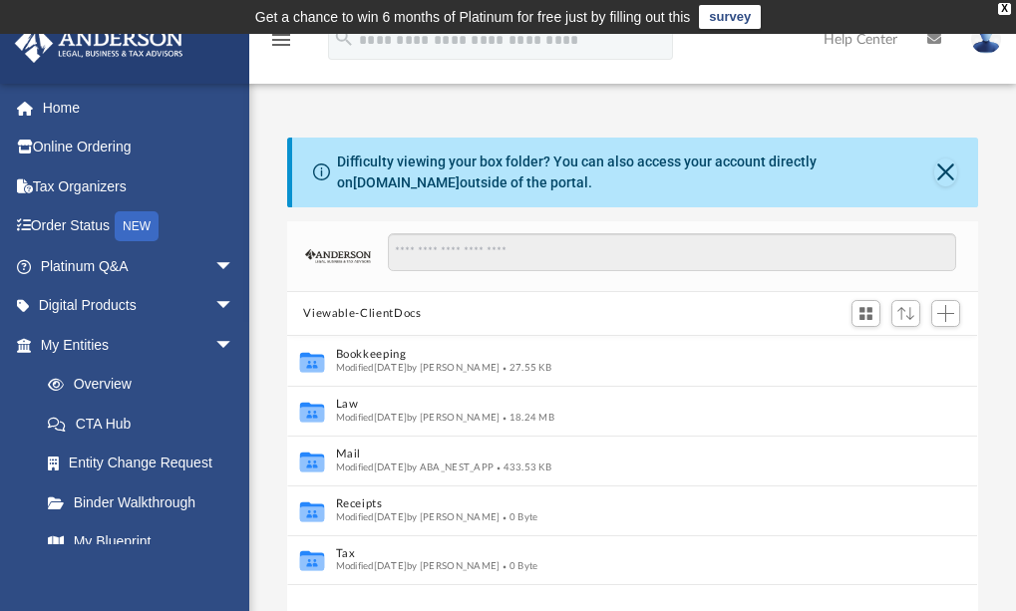
scroll to position [439, 675]
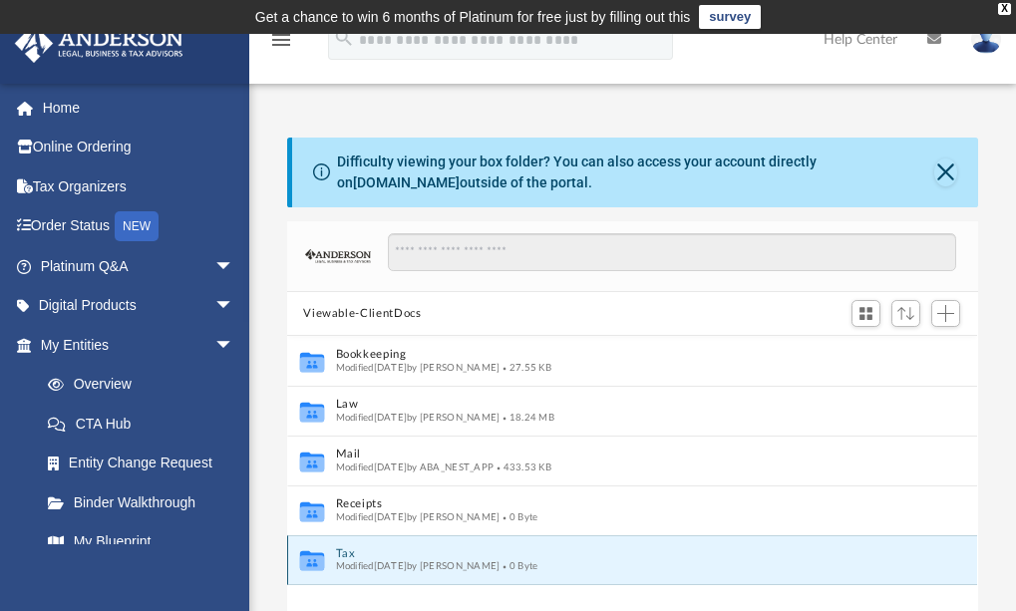
click at [342, 554] on button "Tax" at bounding box center [619, 553] width 566 height 13
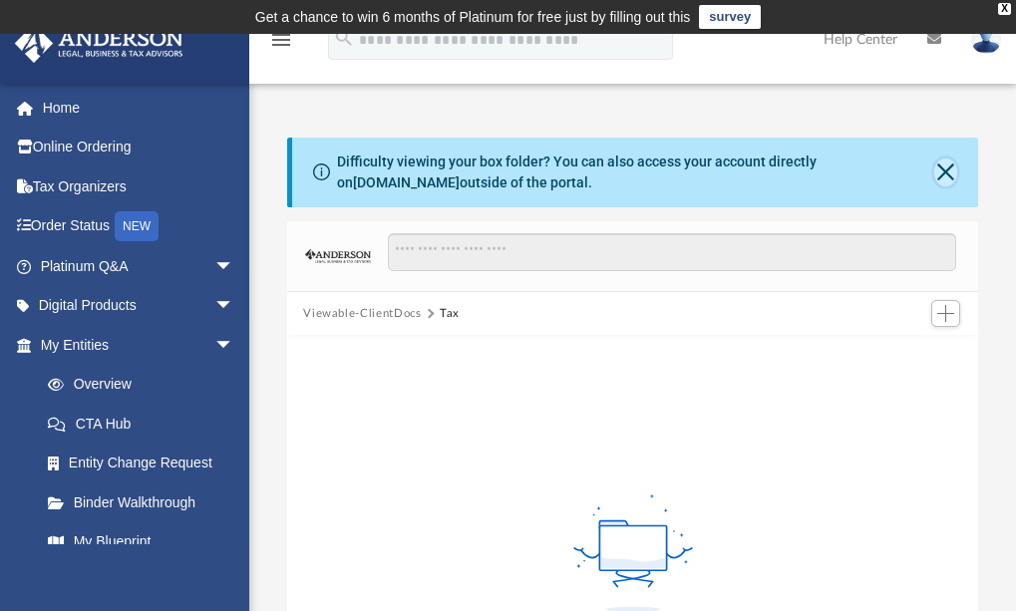
click at [943, 167] on button "Close" at bounding box center [945, 173] width 23 height 28
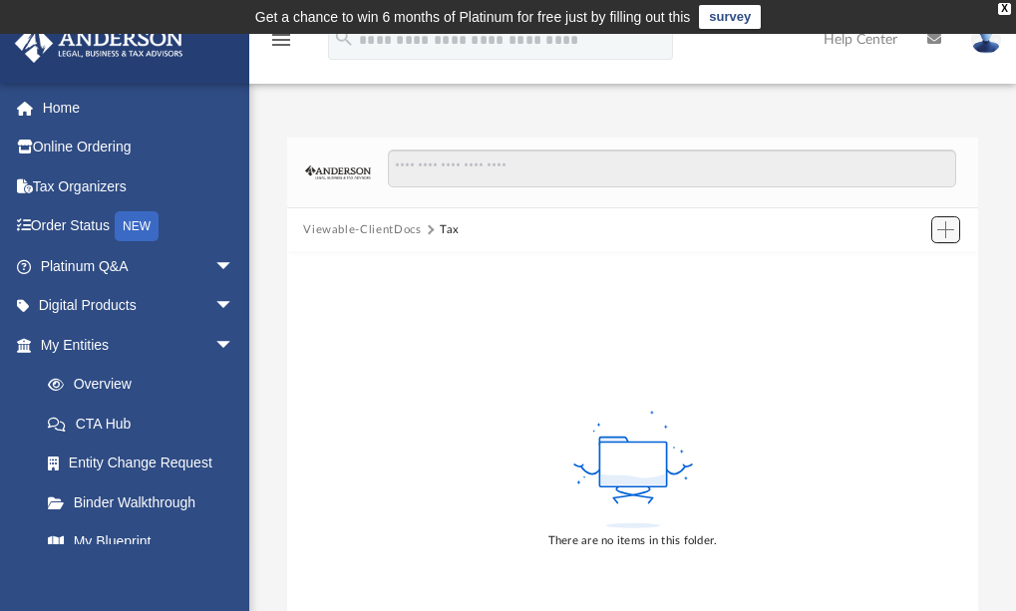
click at [940, 237] on span "Add" at bounding box center [945, 229] width 17 height 17
click at [902, 272] on li "Upload" at bounding box center [917, 269] width 64 height 21
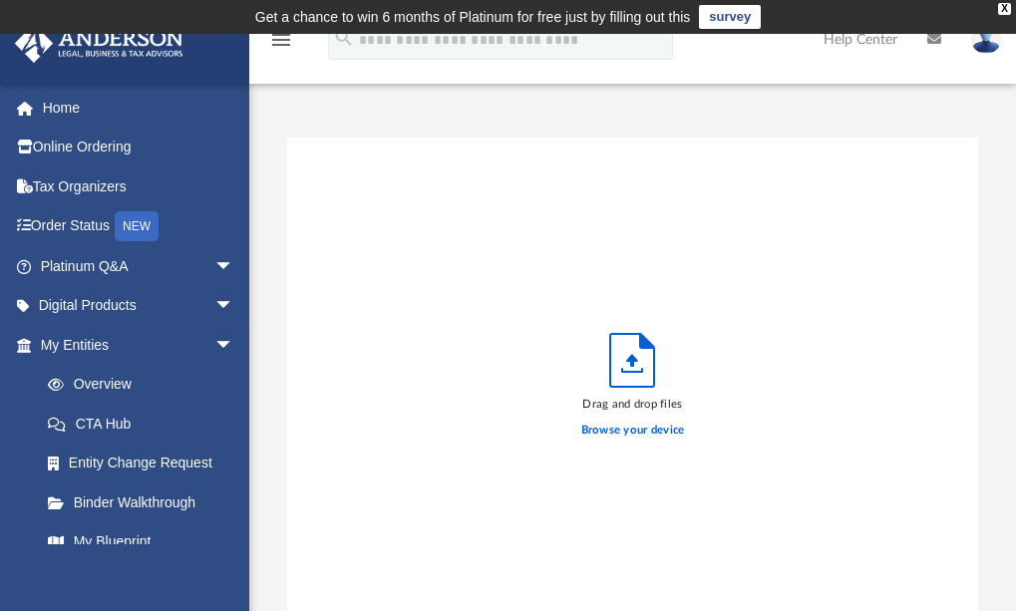
scroll to position [490, 675]
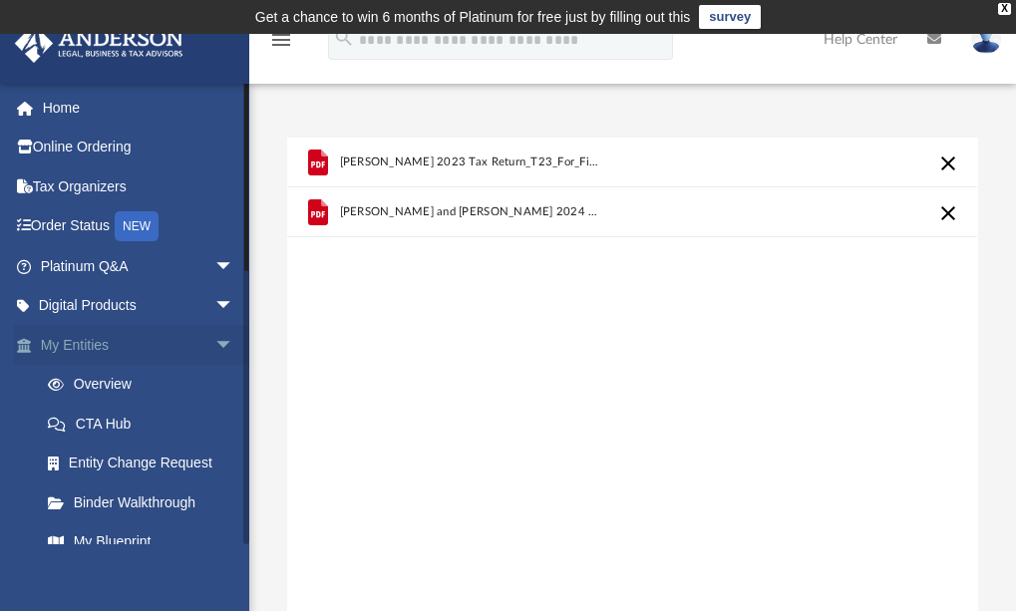
click at [216, 348] on span "arrow_drop_down" at bounding box center [234, 345] width 40 height 41
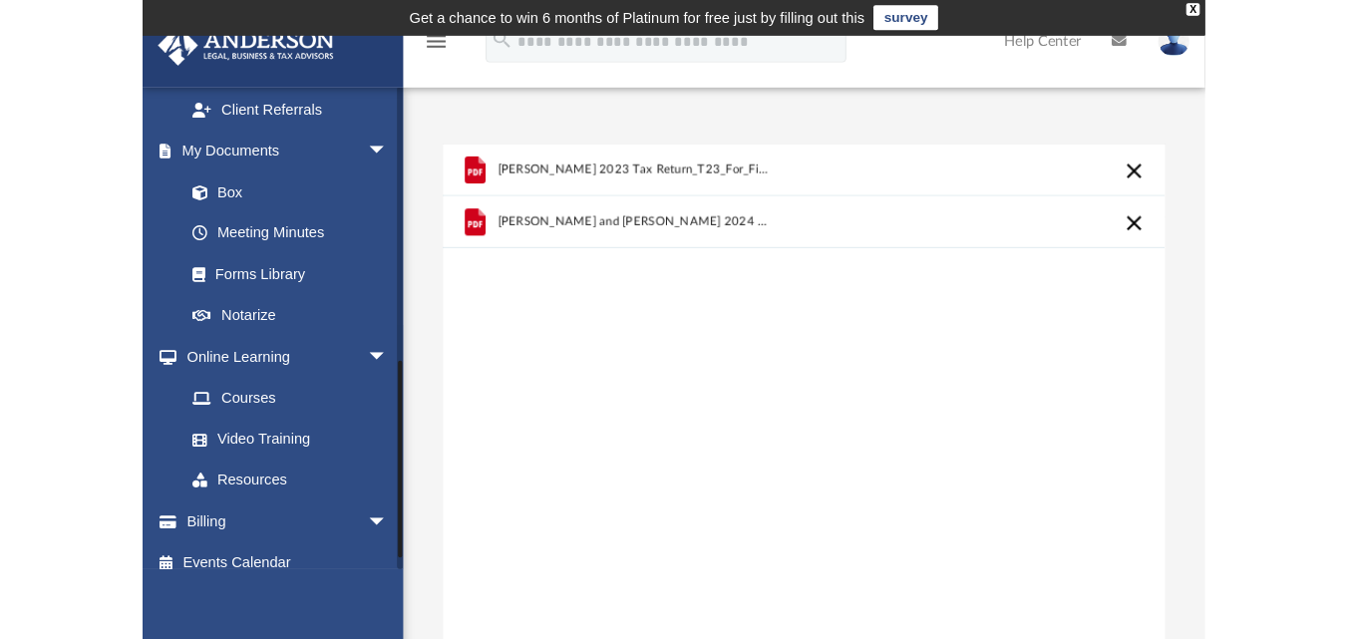
scroll to position [399, 0]
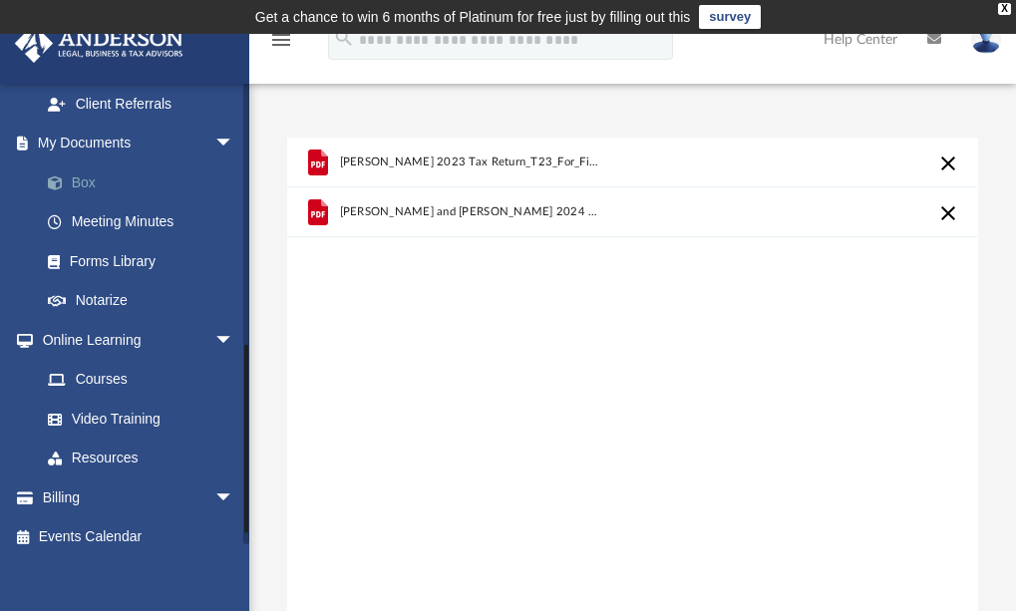
click at [82, 176] on link "Box" at bounding box center [146, 182] width 236 height 40
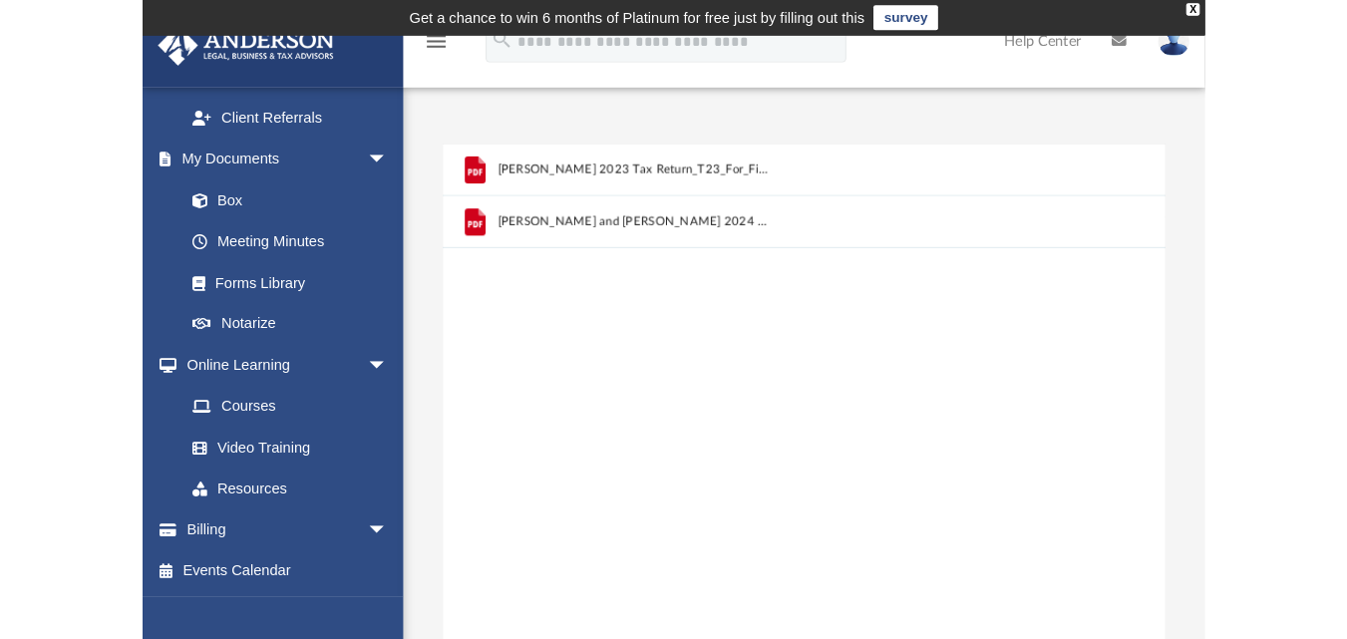
scroll to position [490, 973]
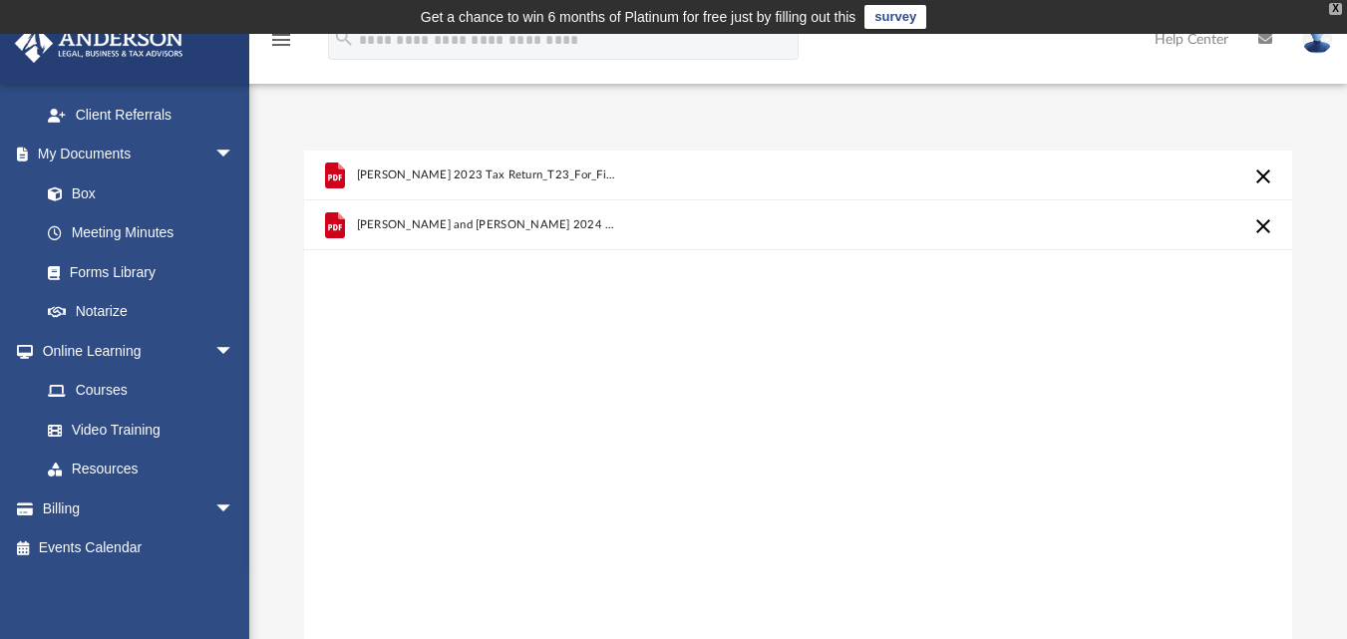
click at [1030, 8] on div "X" at bounding box center [1335, 9] width 13 height 12
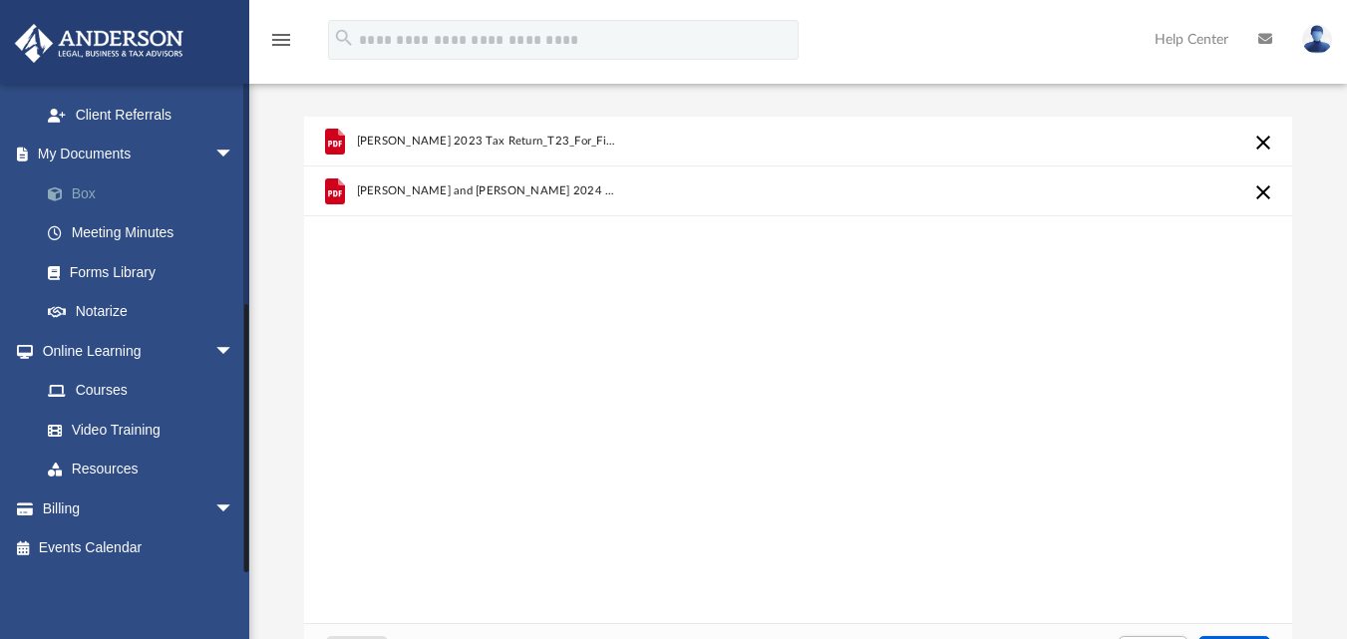
click at [87, 199] on link "Box" at bounding box center [146, 193] width 236 height 40
click at [106, 225] on link "Meeting Minutes" at bounding box center [146, 233] width 236 height 40
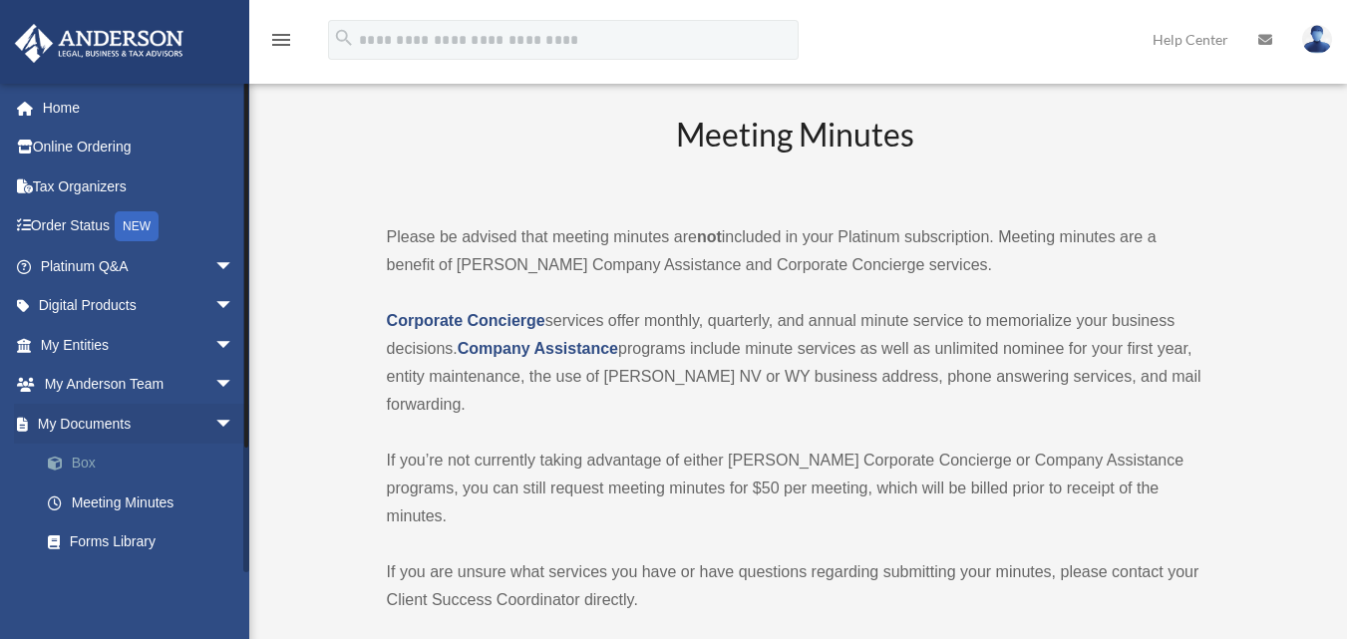
click at [90, 470] on link "Box" at bounding box center [146, 464] width 236 height 40
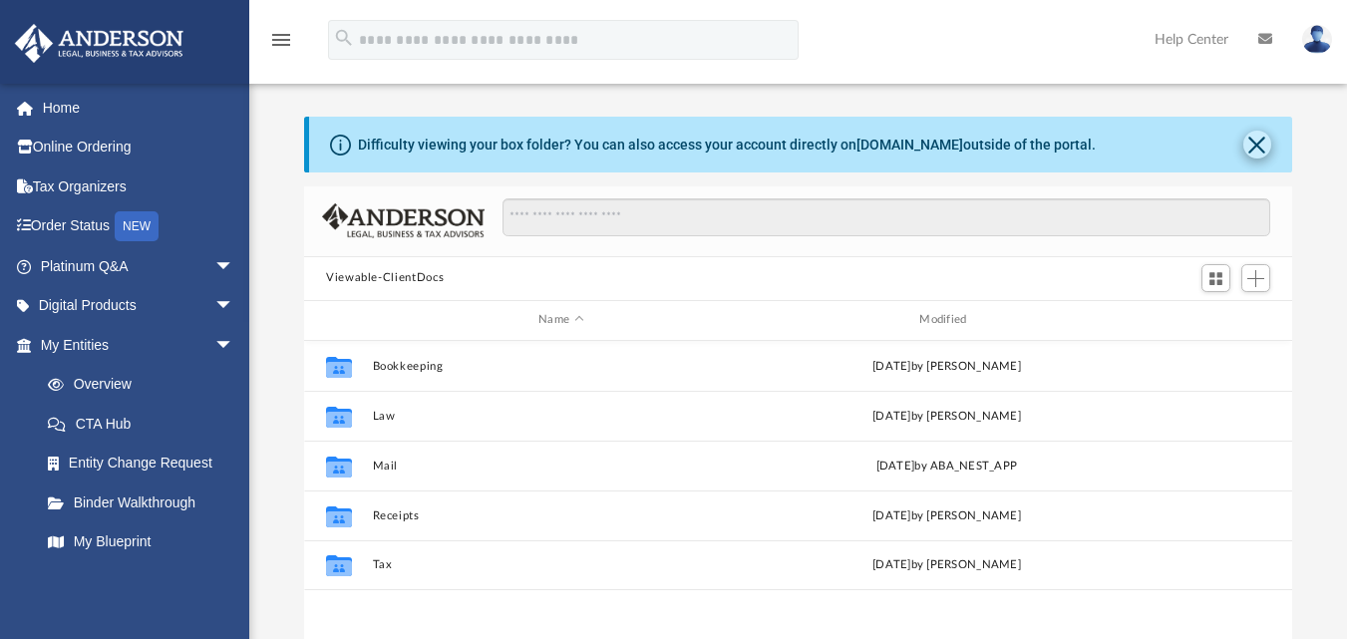
scroll to position [439, 973]
click at [1255, 152] on button "Close" at bounding box center [1257, 145] width 28 height 28
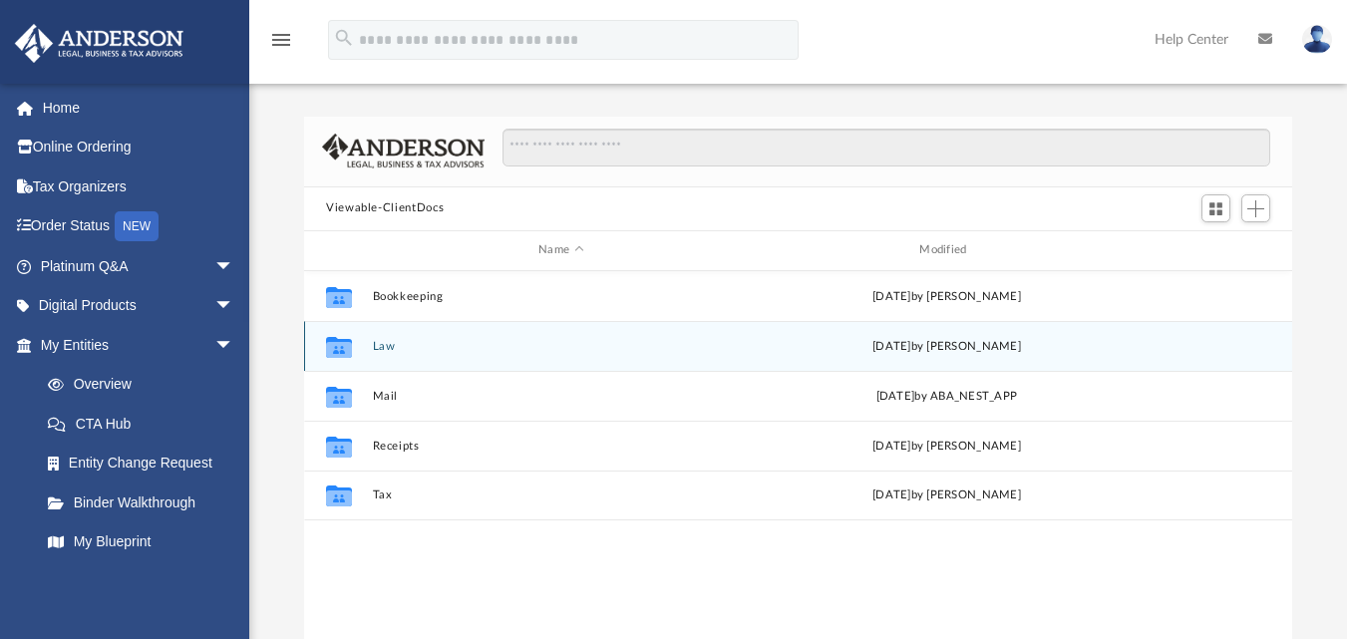
click at [348, 354] on icon "grid" at bounding box center [339, 349] width 26 height 16
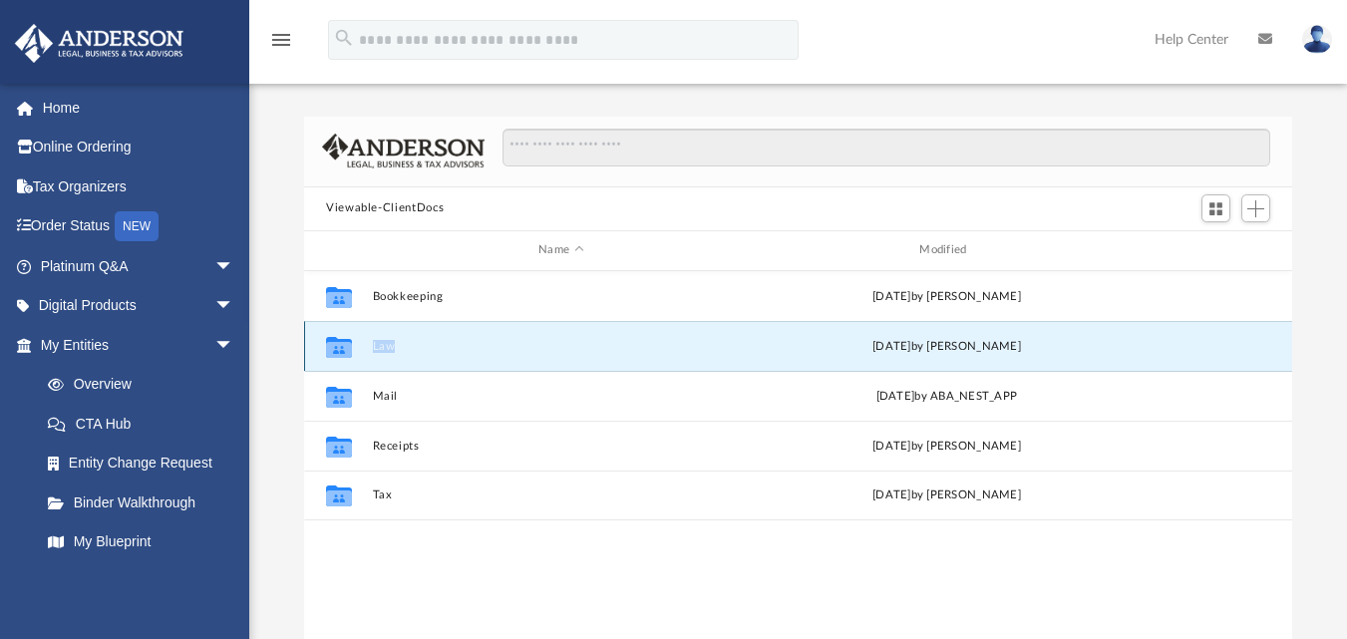
click at [348, 354] on icon "grid" at bounding box center [339, 349] width 26 height 16
click at [341, 353] on icon "grid" at bounding box center [339, 346] width 26 height 21
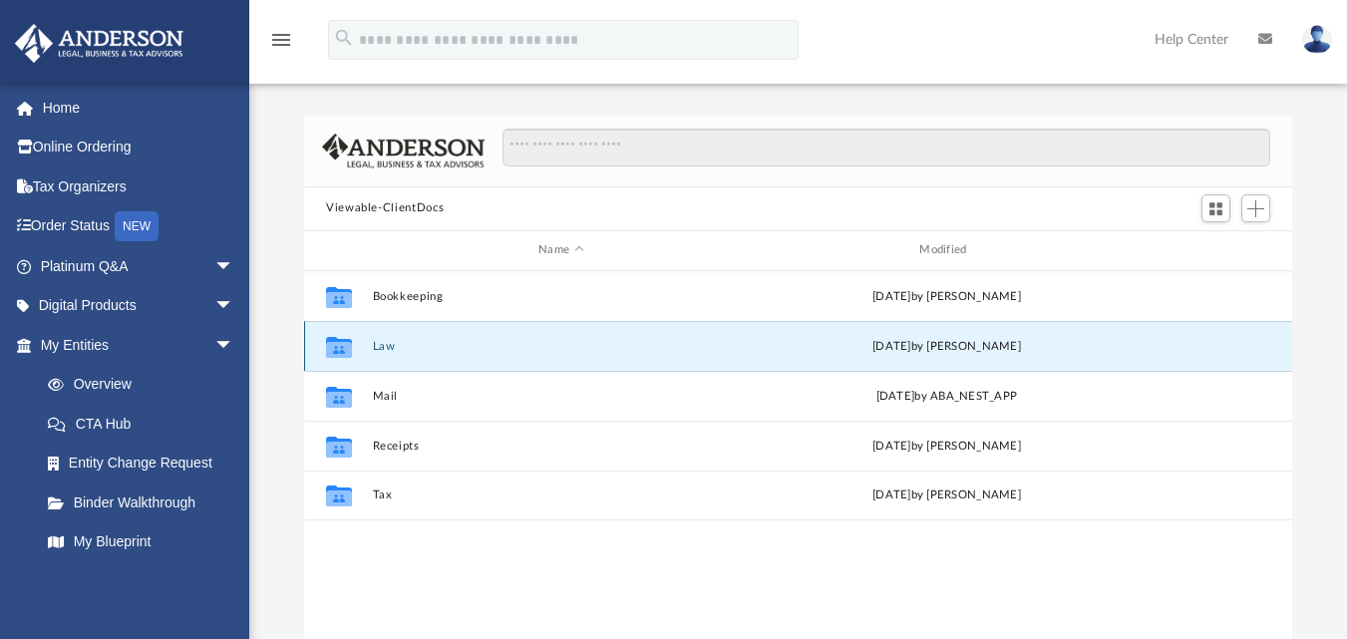
click at [339, 349] on icon "grid" at bounding box center [339, 349] width 26 height 16
click at [551, 350] on button "Law" at bounding box center [561, 345] width 377 height 13
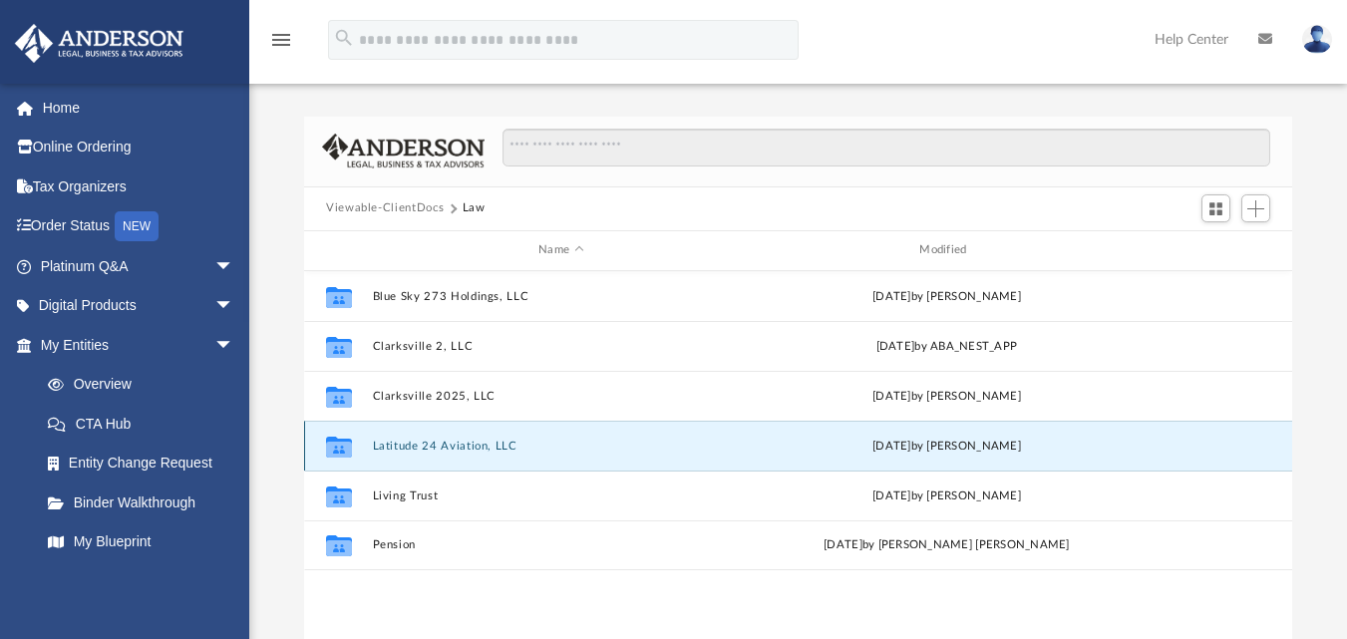
click at [449, 452] on button "Latitude 24 Aviation, LLC" at bounding box center [561, 445] width 377 height 13
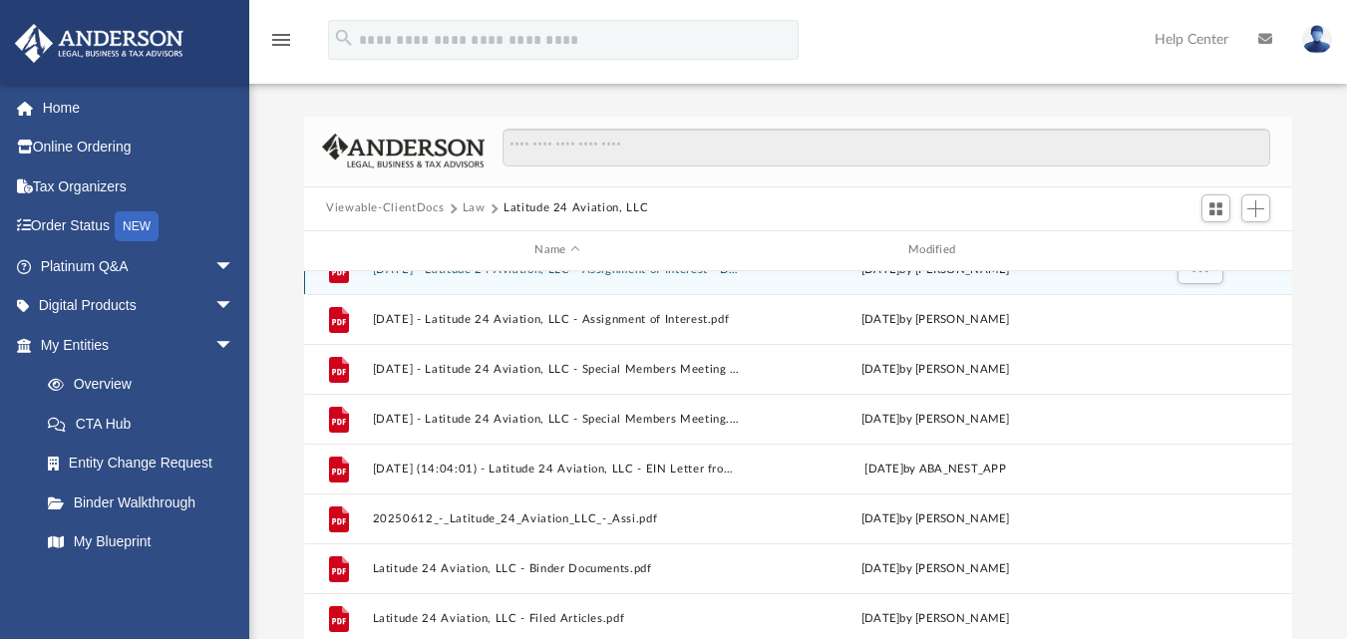
scroll to position [136, 0]
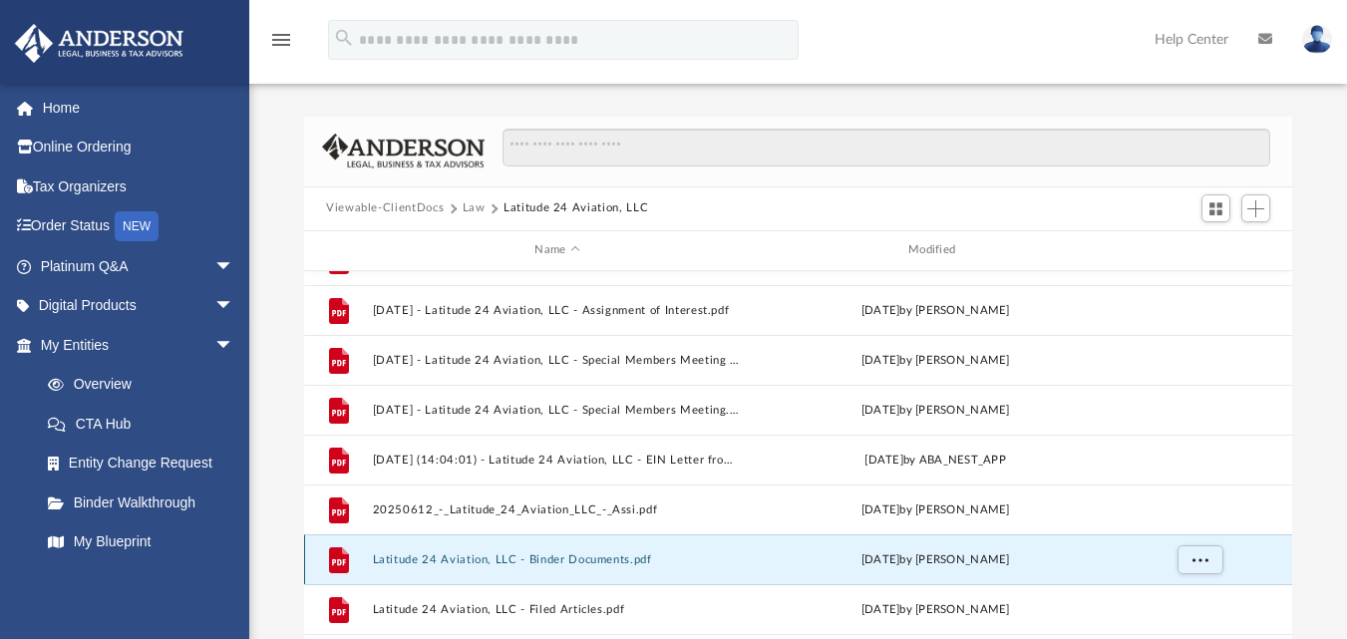
click at [611, 557] on button "Latitude 24 Aviation, LLC - Binder Documents.pdf" at bounding box center [558, 558] width 370 height 13
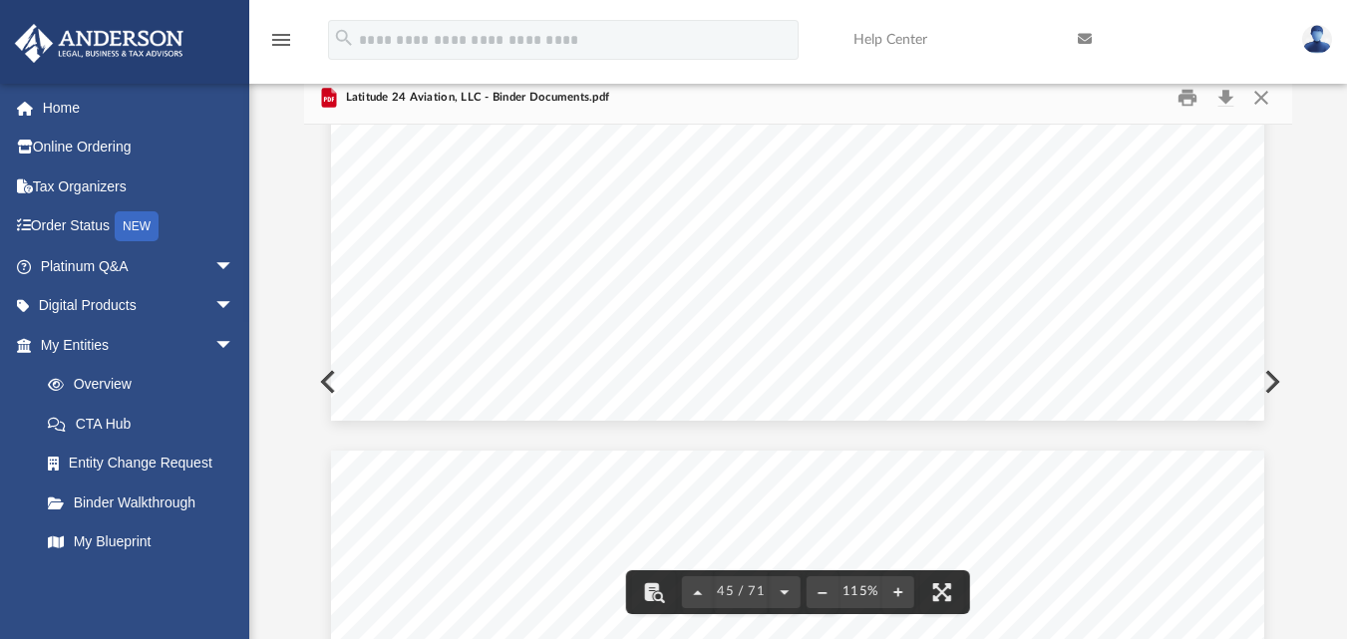
scroll to position [55773, 0]
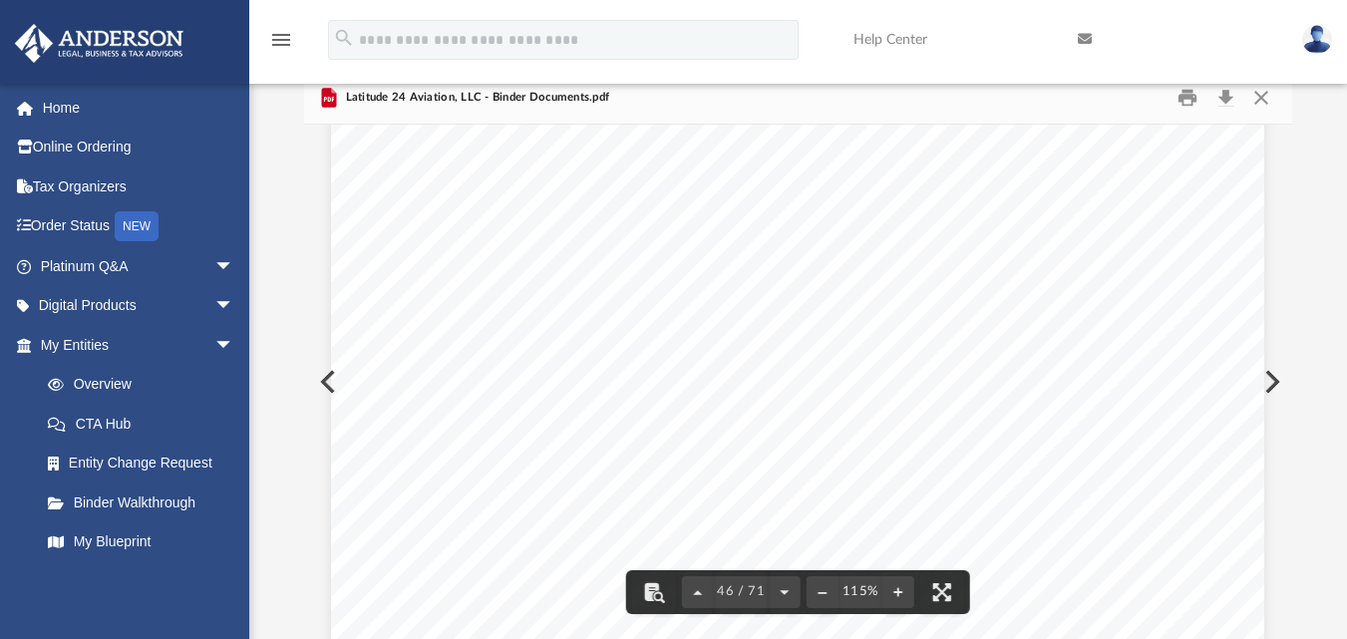
click at [1281, 514] on div "Scroll to top vertical_align_top" at bounding box center [1291, 533] width 42 height 42
click at [1282, 524] on div "Scroll to top vertical_align_top" at bounding box center [1291, 533] width 42 height 42
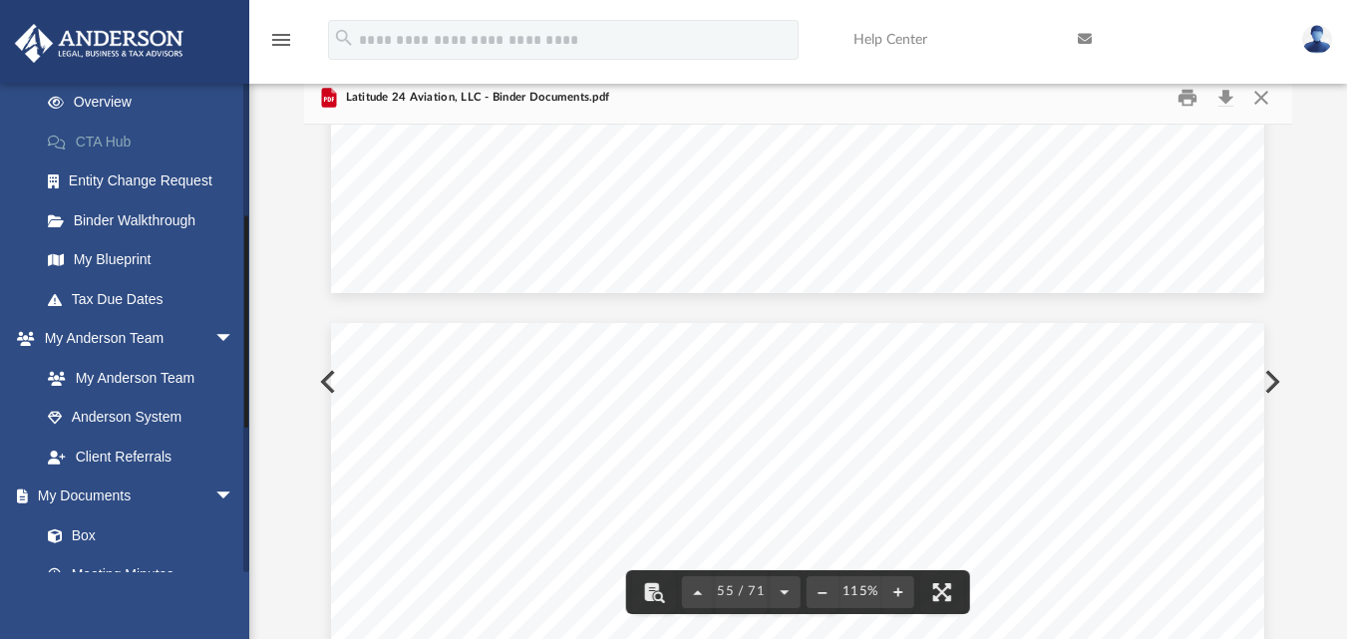
scroll to position [299, 0]
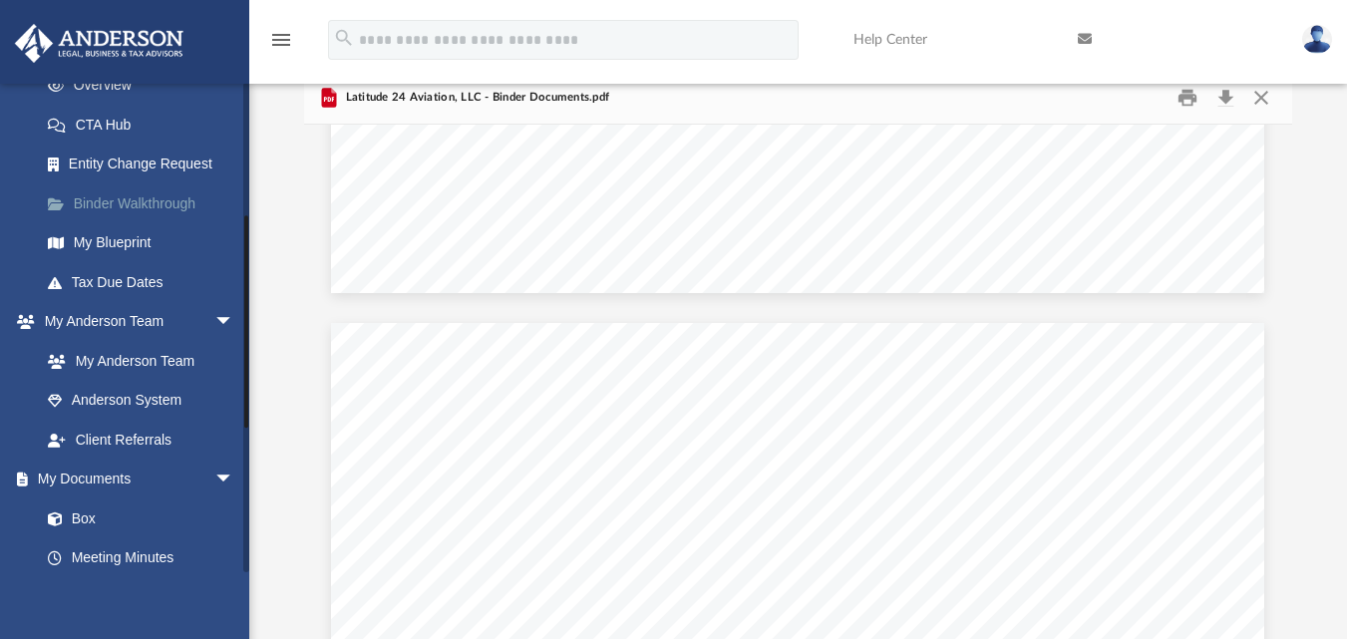
click at [148, 211] on link "Binder Walkthrough" at bounding box center [146, 203] width 236 height 40
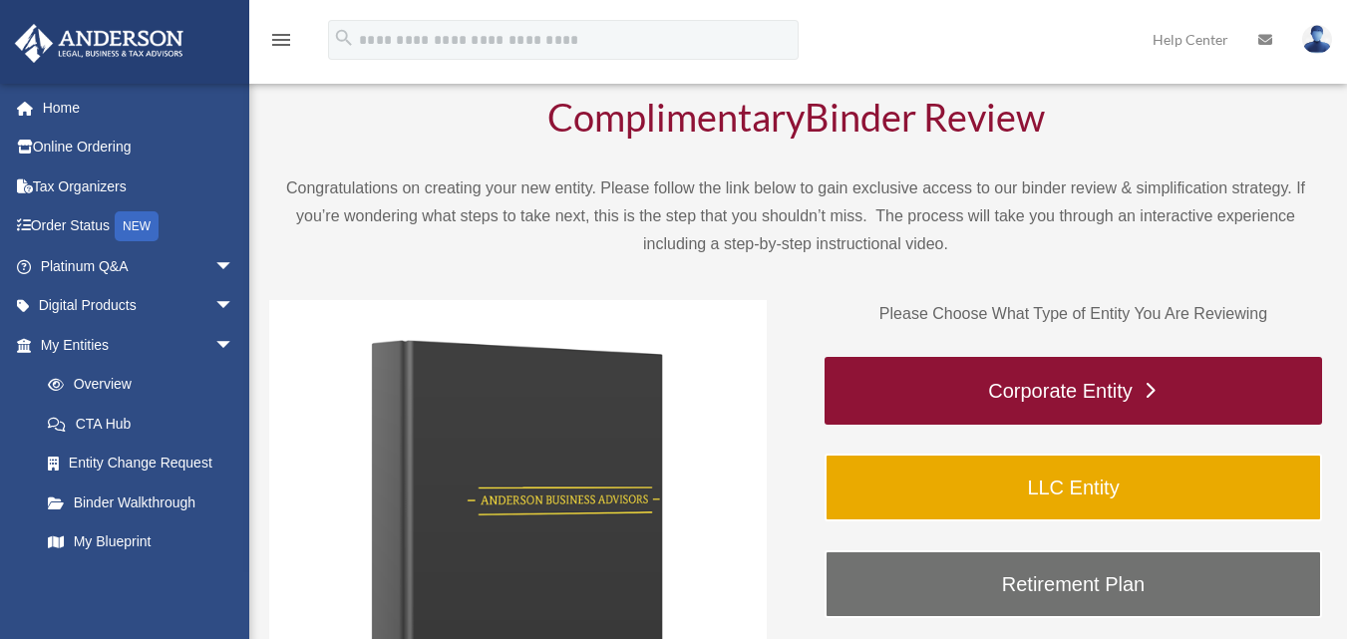
scroll to position [100, 0]
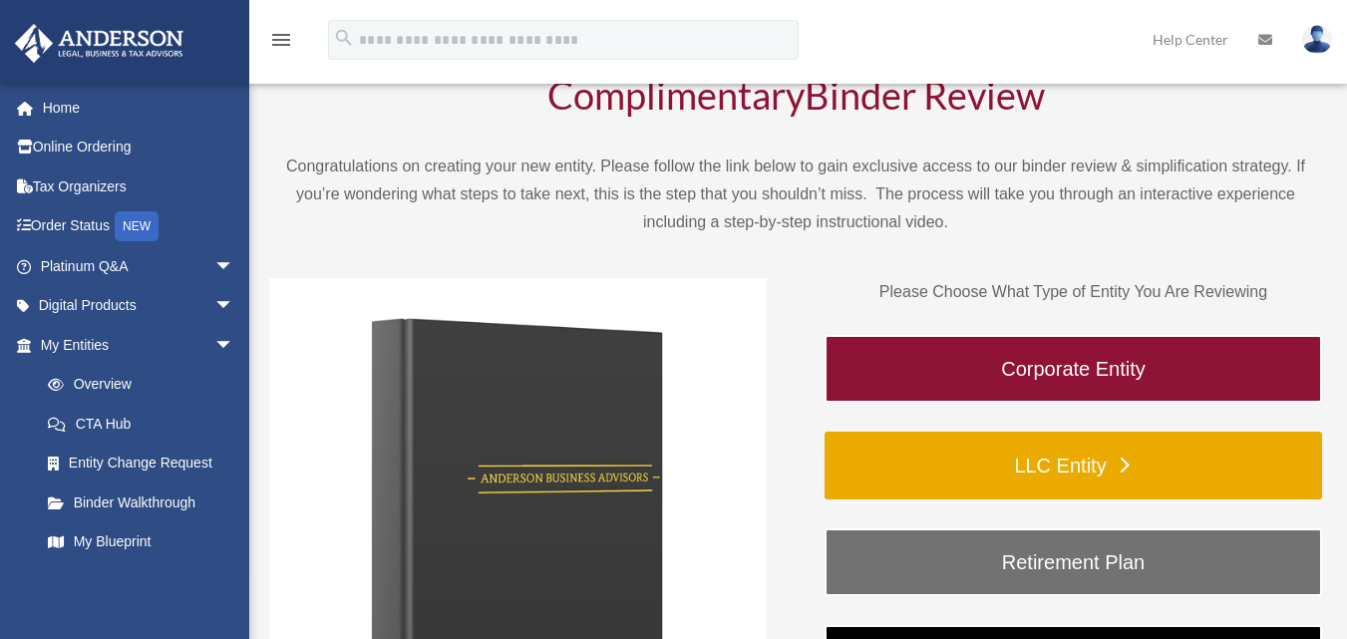
click at [1073, 468] on link "LLC Entity" at bounding box center [1072, 466] width 497 height 68
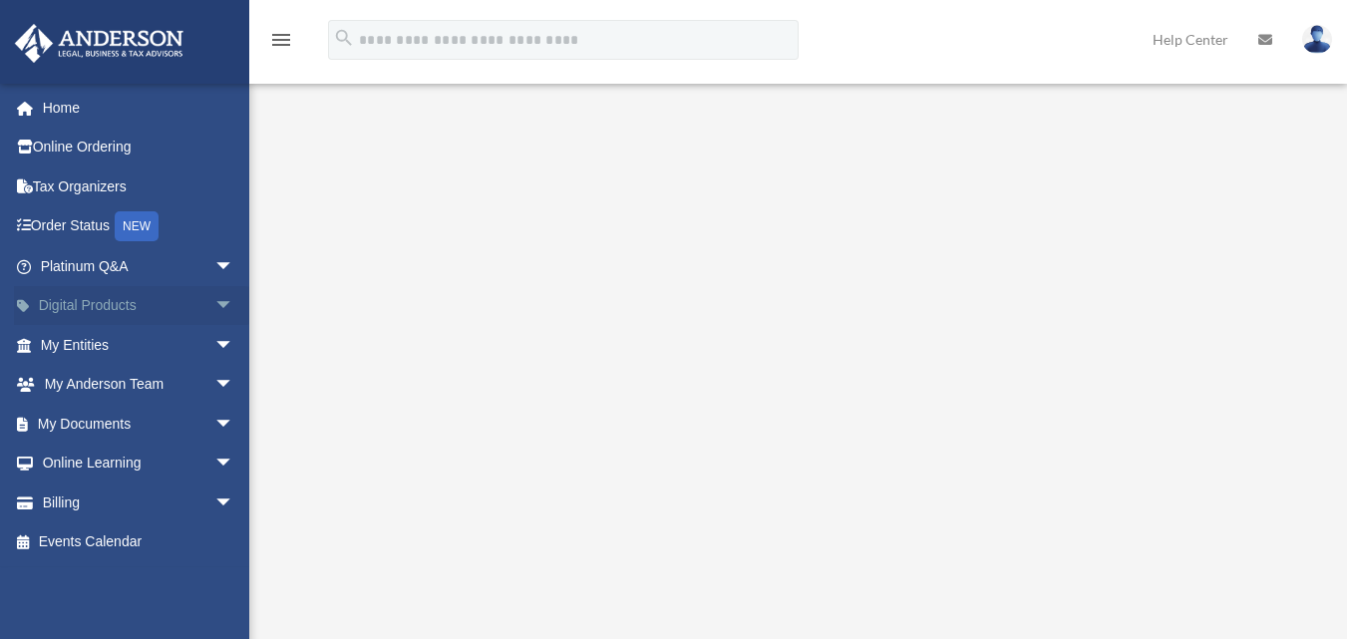
scroll to position [299, 0]
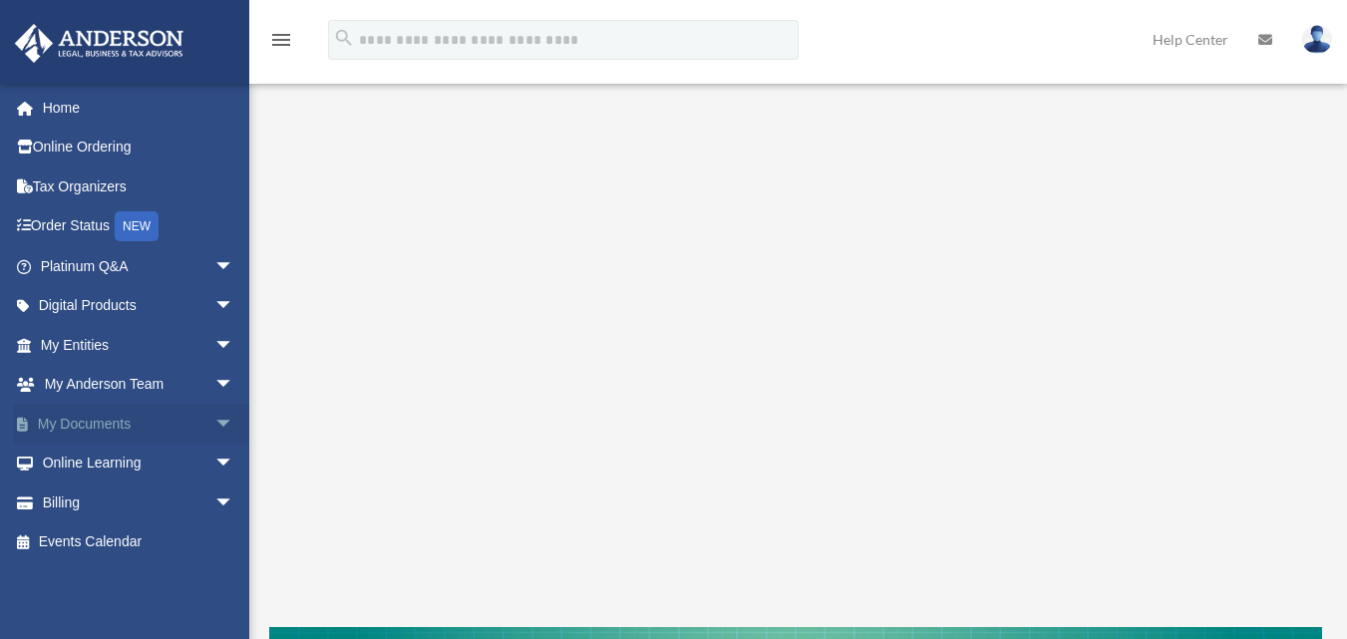
click at [214, 424] on span "arrow_drop_down" at bounding box center [234, 424] width 40 height 41
click at [79, 463] on link "Box" at bounding box center [146, 464] width 236 height 40
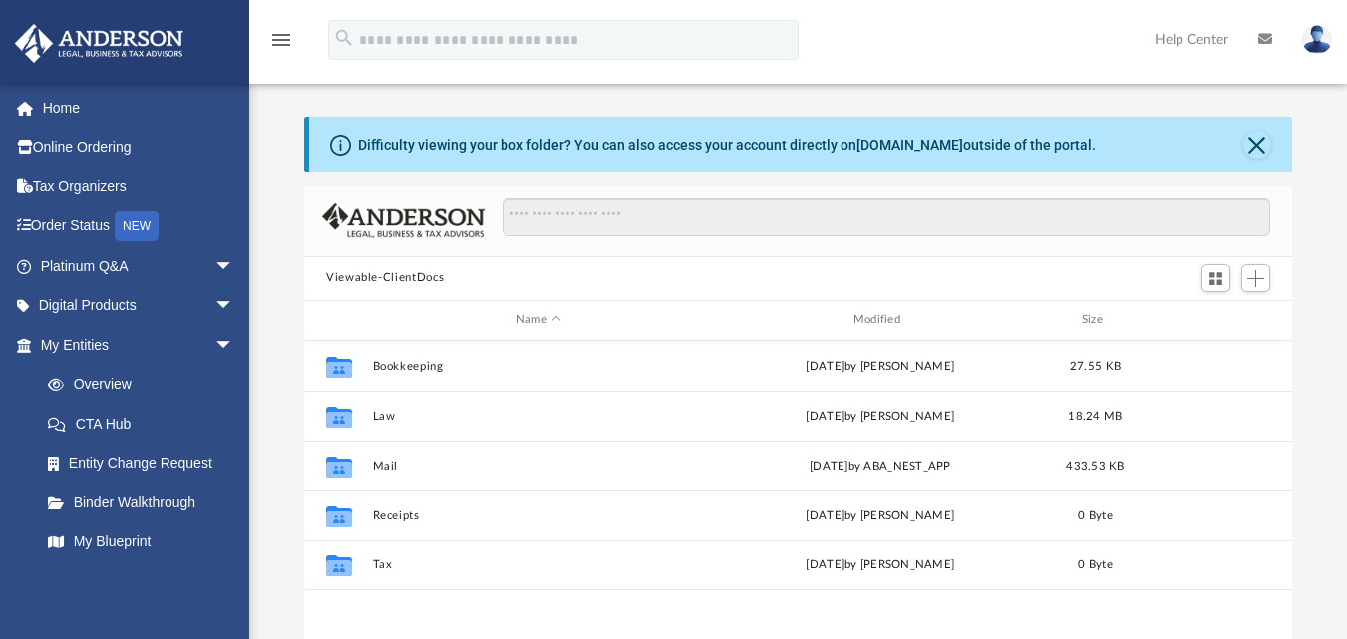
scroll to position [439, 973]
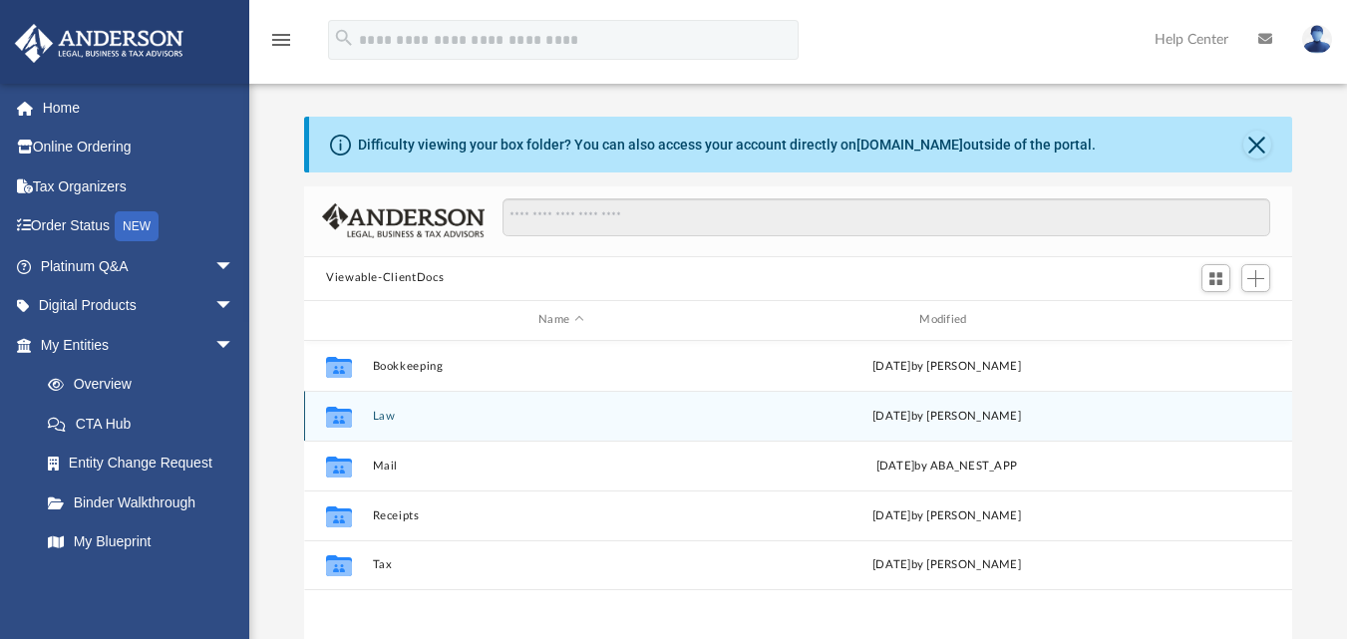
click at [342, 415] on icon "grid" at bounding box center [339, 419] width 26 height 16
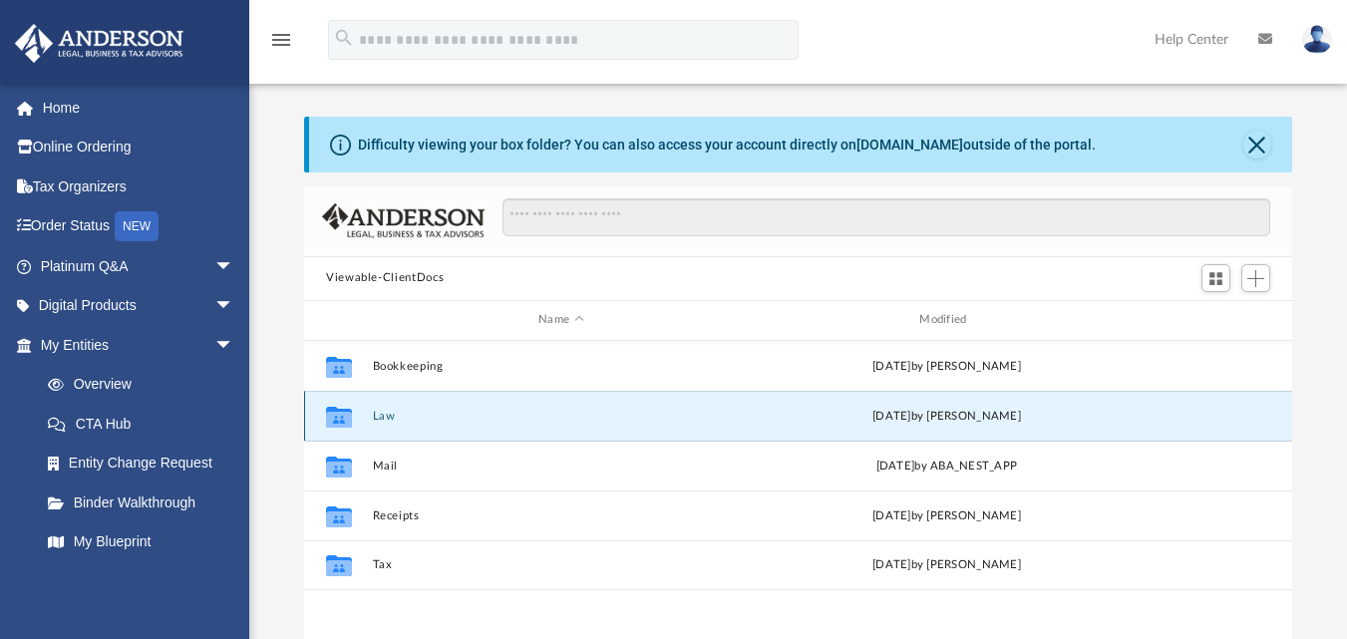
click at [428, 424] on div "Collaborated Folder Law [DATE] by [PERSON_NAME]" at bounding box center [798, 416] width 988 height 50
click at [447, 417] on button "Law" at bounding box center [561, 415] width 377 height 13
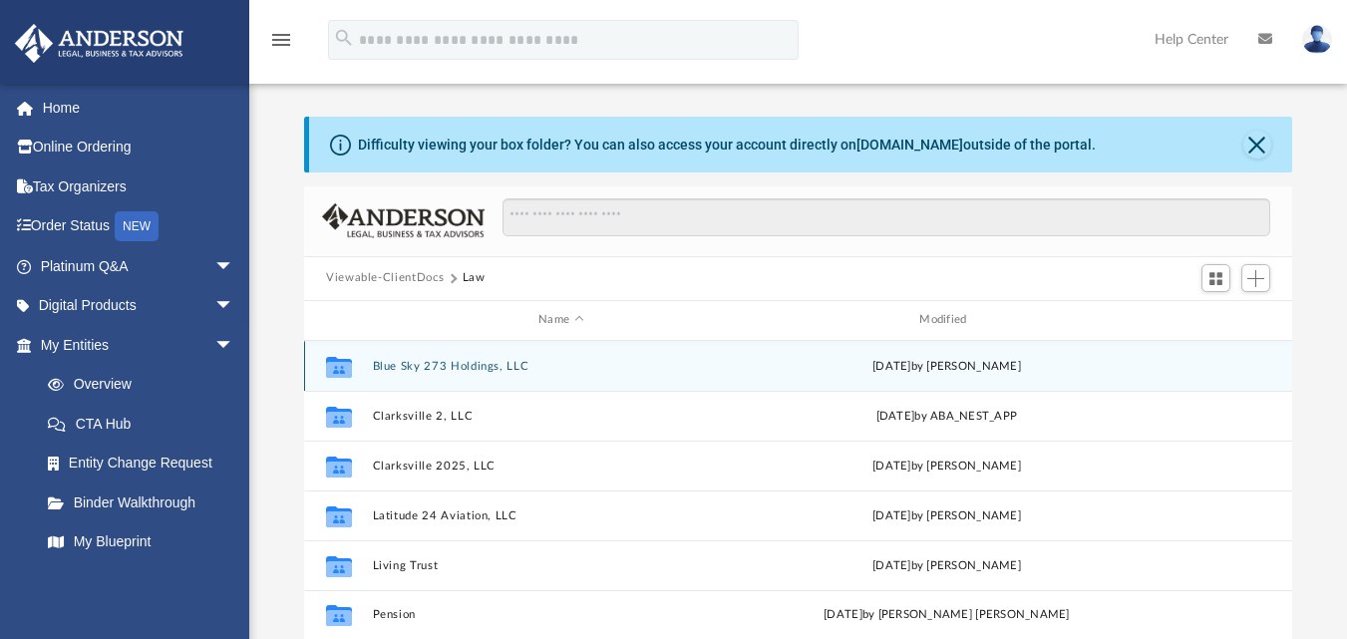
click at [453, 363] on button "Blue Sky 273 Holdings, LLC" at bounding box center [561, 365] width 377 height 13
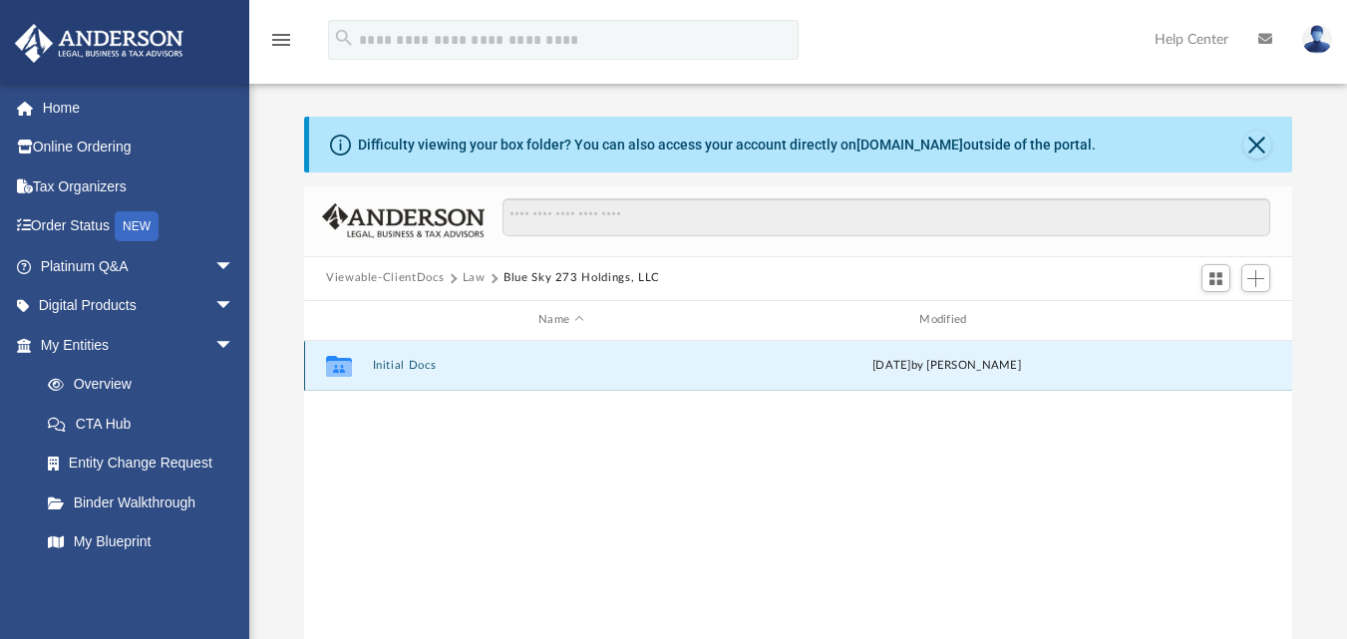
click at [453, 363] on button "Initial Docs" at bounding box center [561, 365] width 377 height 13
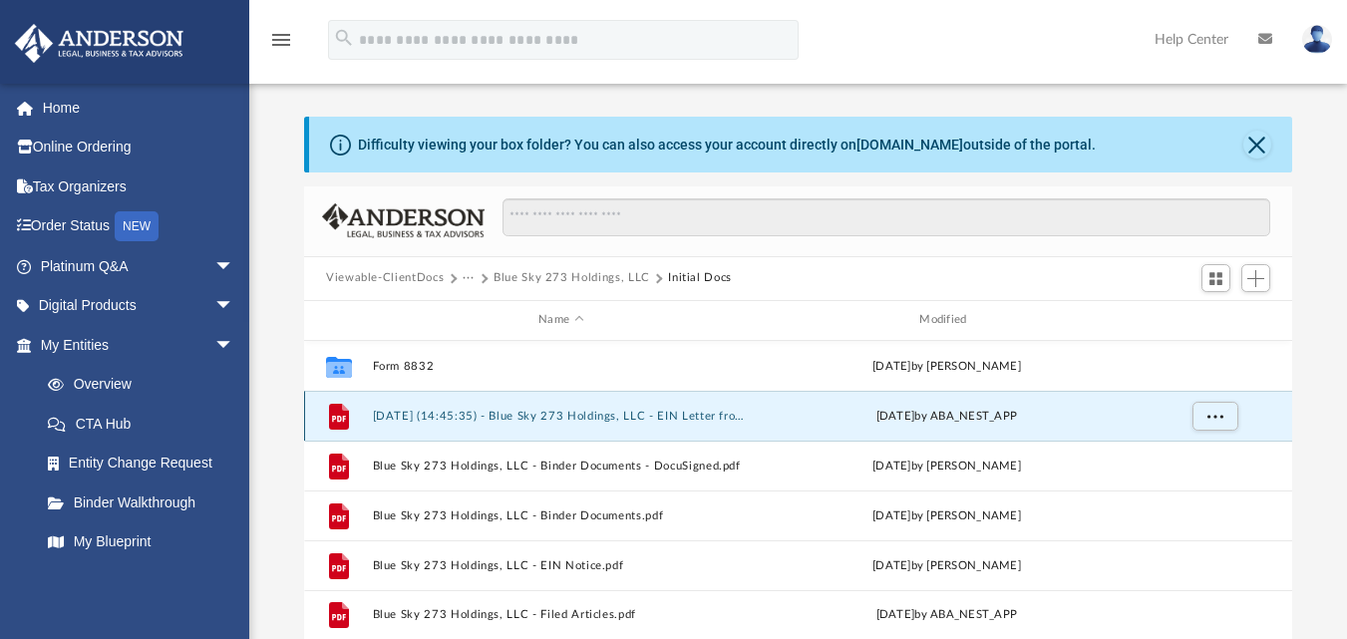
click at [712, 417] on button "[DATE] (14:45:35) - Blue Sky 273 Holdings, LLC - EIN Letter from IRS.pdf" at bounding box center [561, 415] width 377 height 13
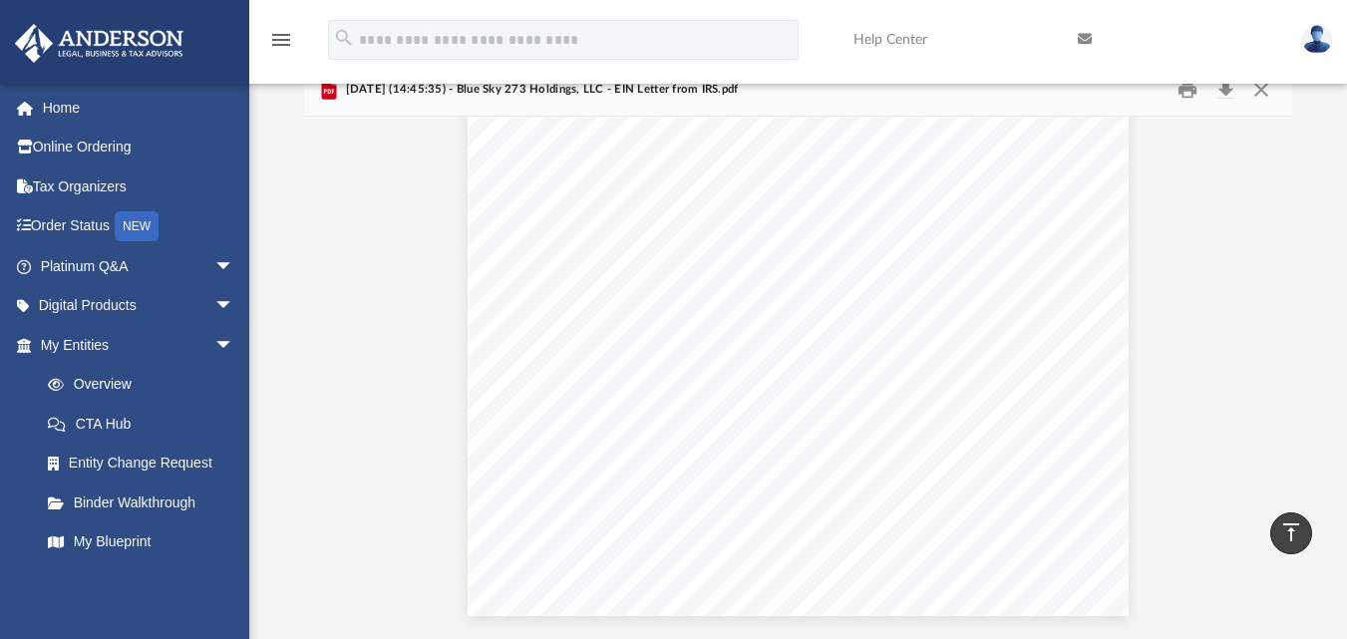
scroll to position [115, 0]
